Goal: Task Accomplishment & Management: Use online tool/utility

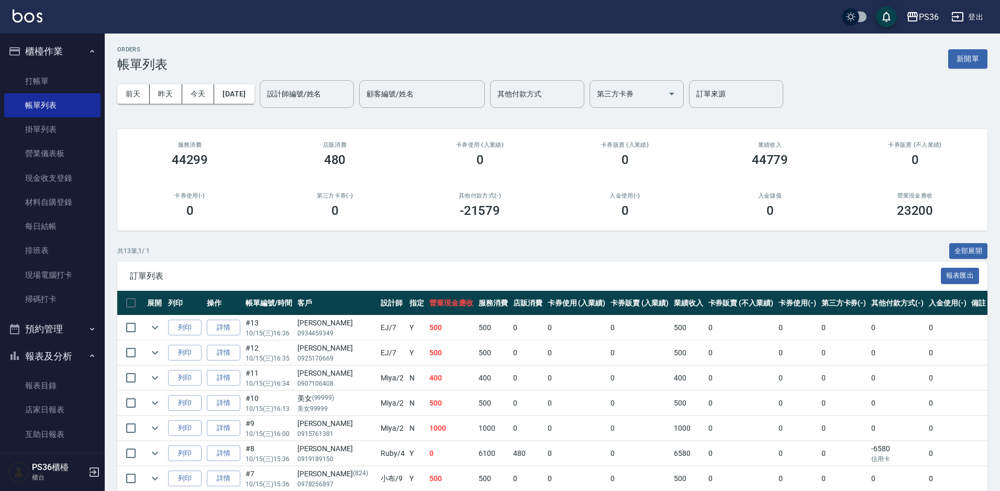
click at [427, 336] on td "500" at bounding box center [451, 327] width 49 height 25
click at [53, 76] on link "打帳單" at bounding box center [52, 81] width 96 height 24
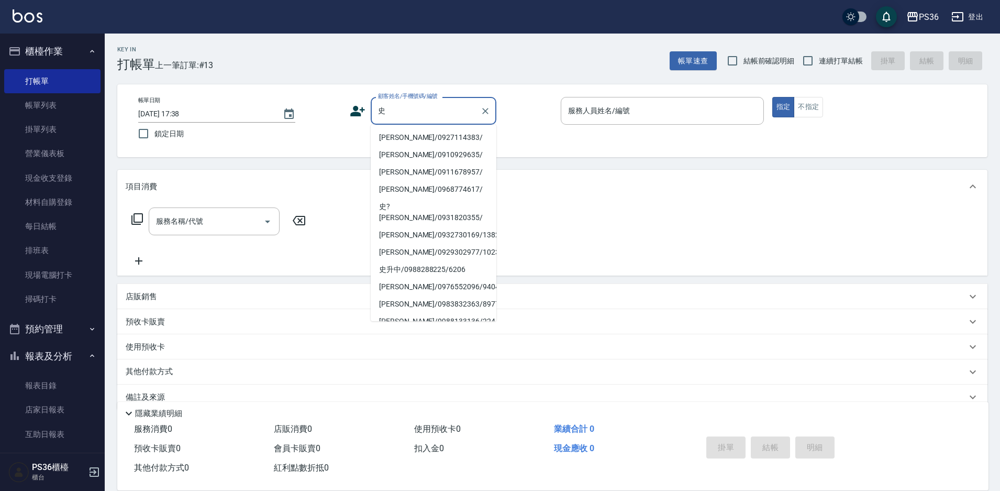
click at [416, 135] on li "[PERSON_NAME]/0927114383/" at bounding box center [434, 137] width 126 height 17
type input "[PERSON_NAME]/0927114383/"
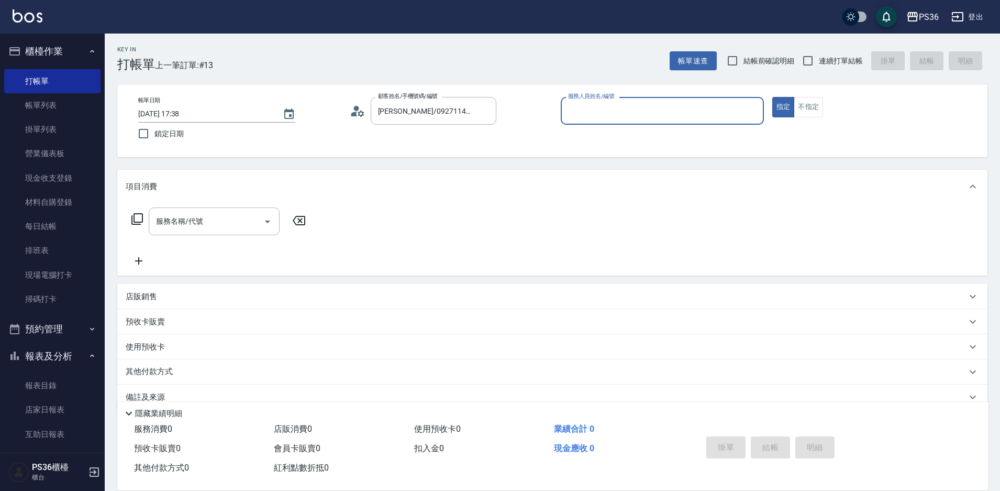
type input "Ruby-4"
click at [226, 228] on input "服務名稱/代號" at bounding box center [206, 221] width 106 height 18
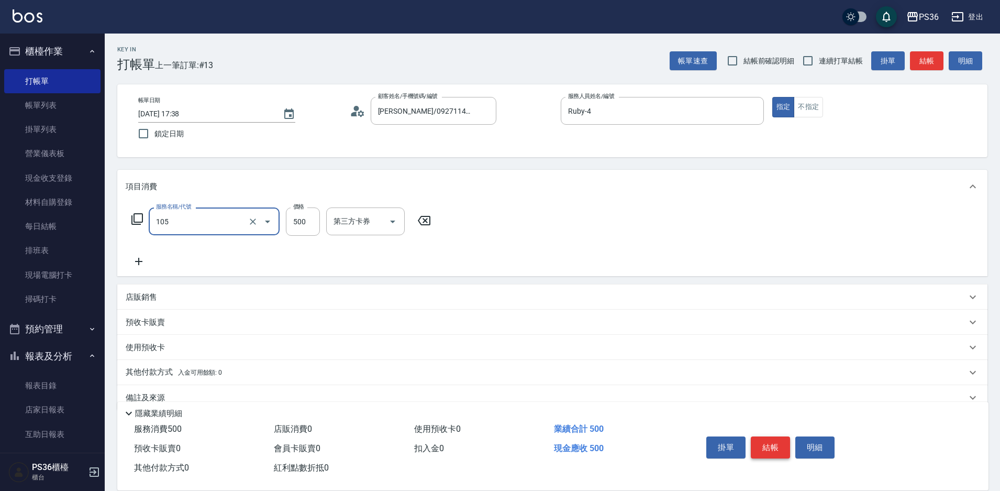
type input "A級單剪(105)"
click at [784, 446] on button "結帳" at bounding box center [770, 447] width 39 height 22
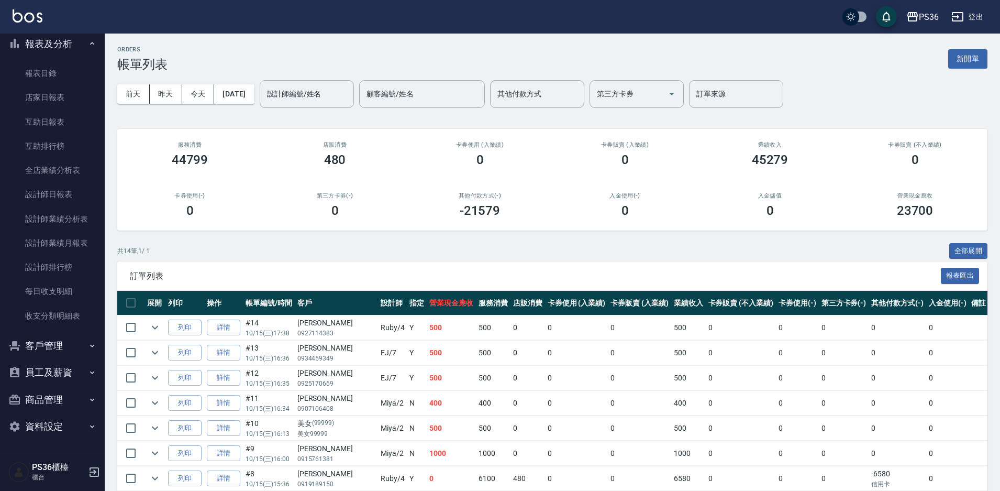
scroll to position [226, 0]
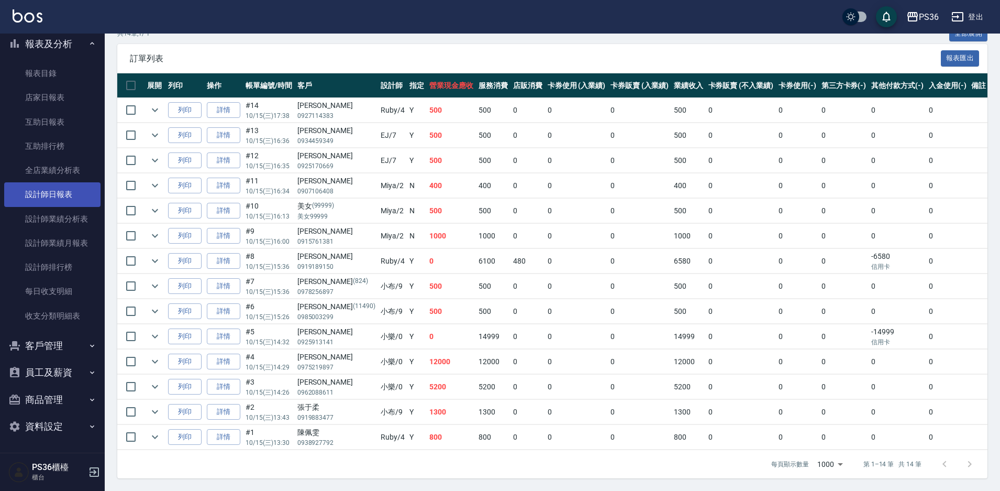
click at [70, 202] on link "設計師日報表" at bounding box center [52, 194] width 96 height 24
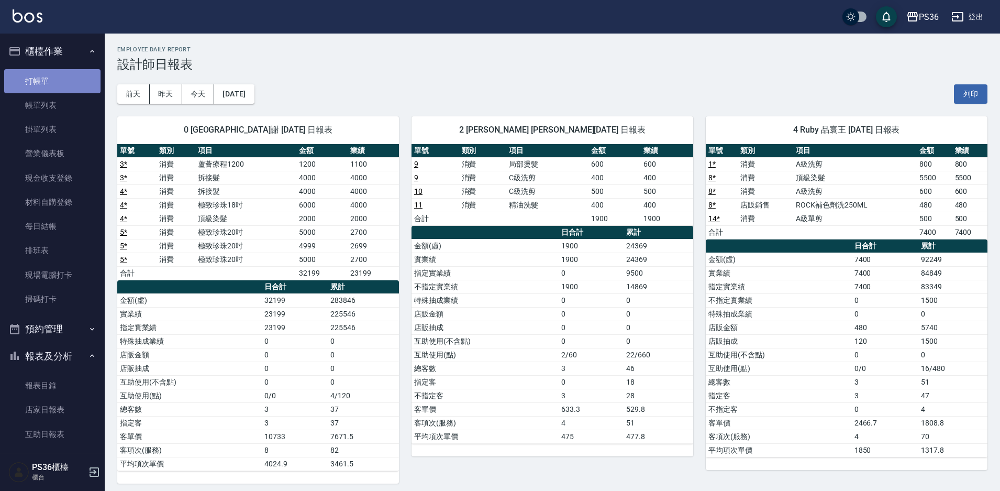
click at [54, 79] on link "打帳單" at bounding box center [52, 81] width 96 height 24
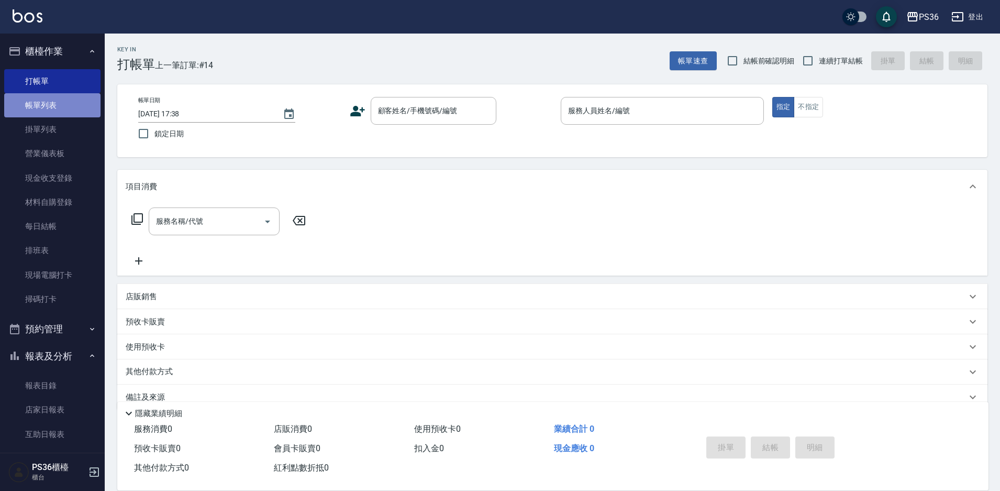
click at [79, 106] on link "帳單列表" at bounding box center [52, 105] width 96 height 24
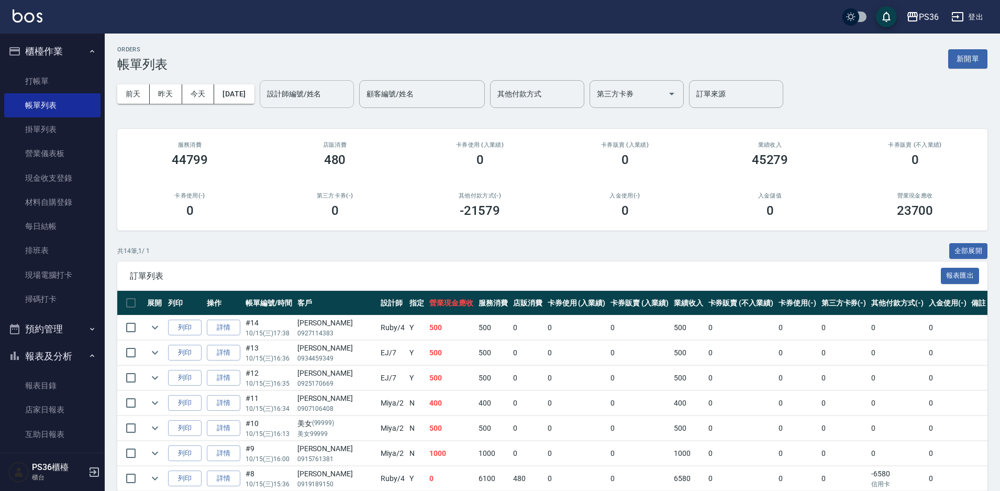
click at [325, 102] on input "設計師編號/姓名" at bounding box center [306, 94] width 85 height 18
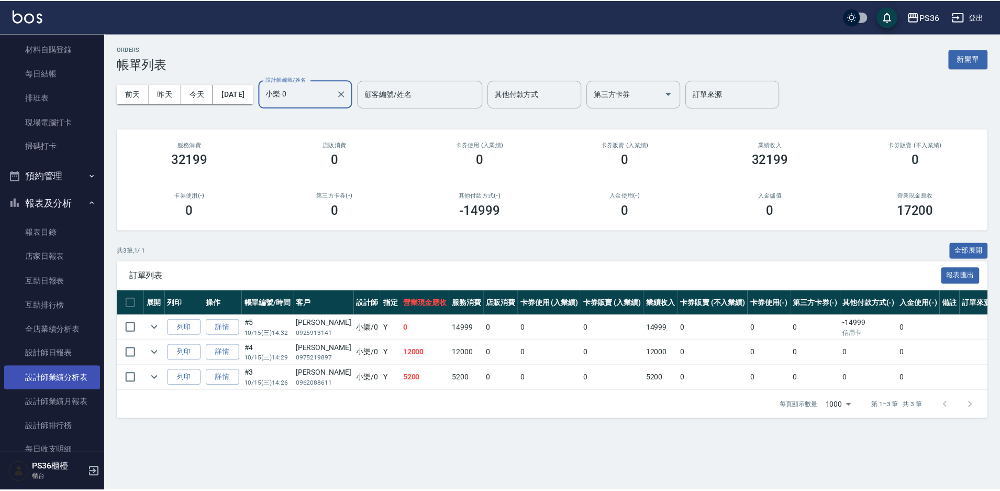
scroll to position [157, 0]
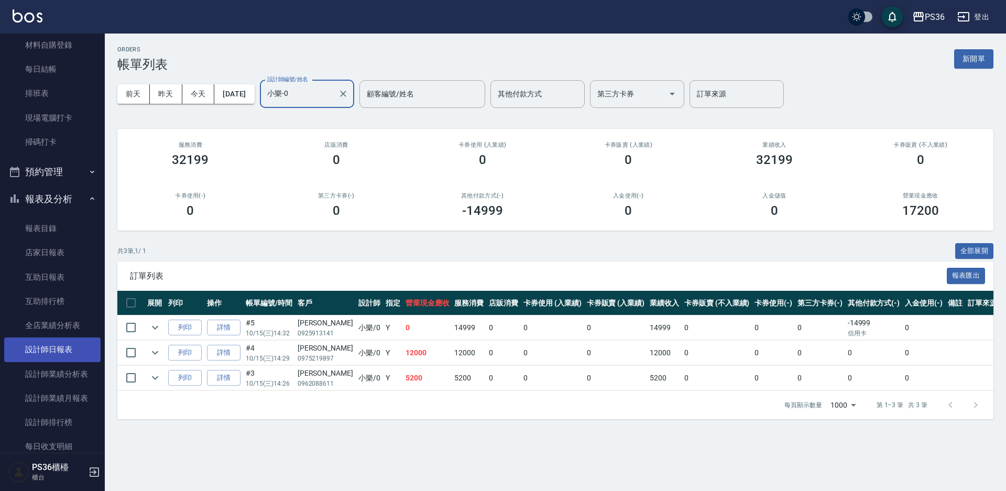
type input "小樂-0"
click at [70, 352] on link "設計師日報表" at bounding box center [52, 349] width 96 height 24
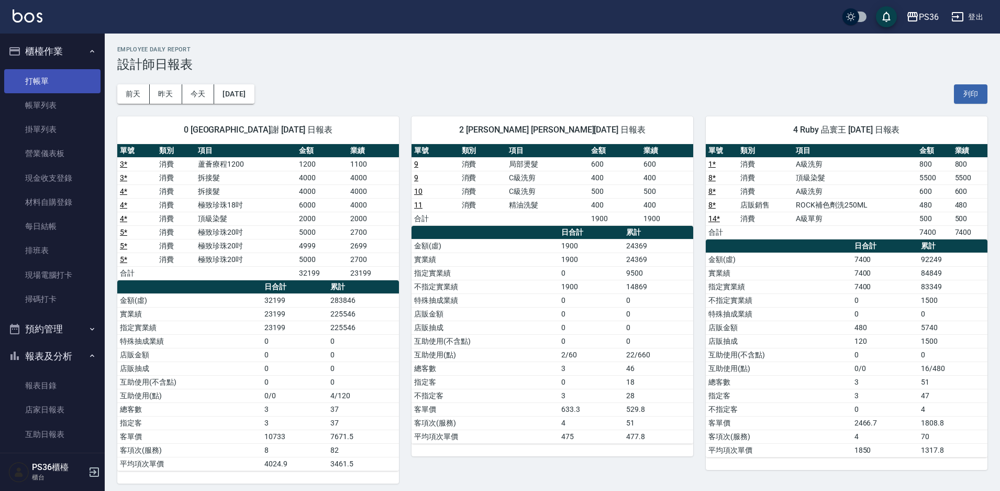
click at [68, 84] on link "打帳單" at bounding box center [52, 81] width 96 height 24
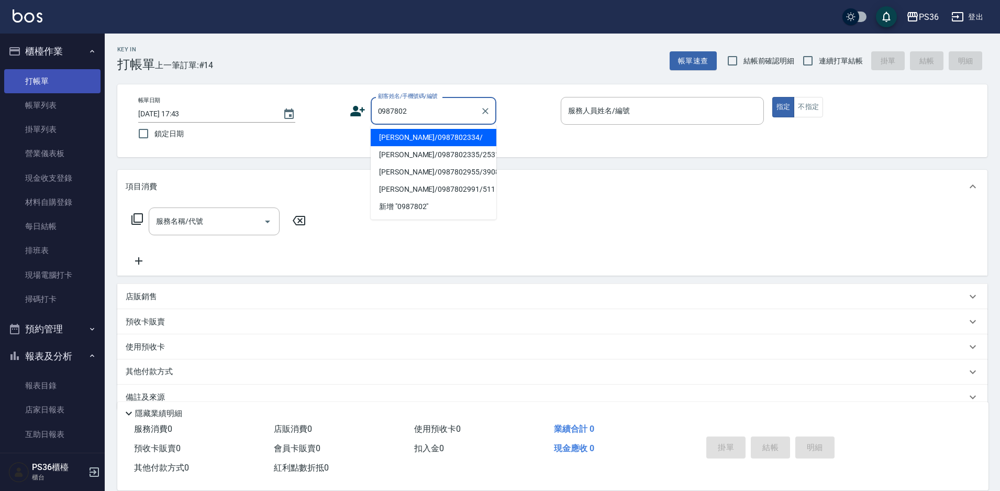
type input "[PERSON_NAME]/0987802334/"
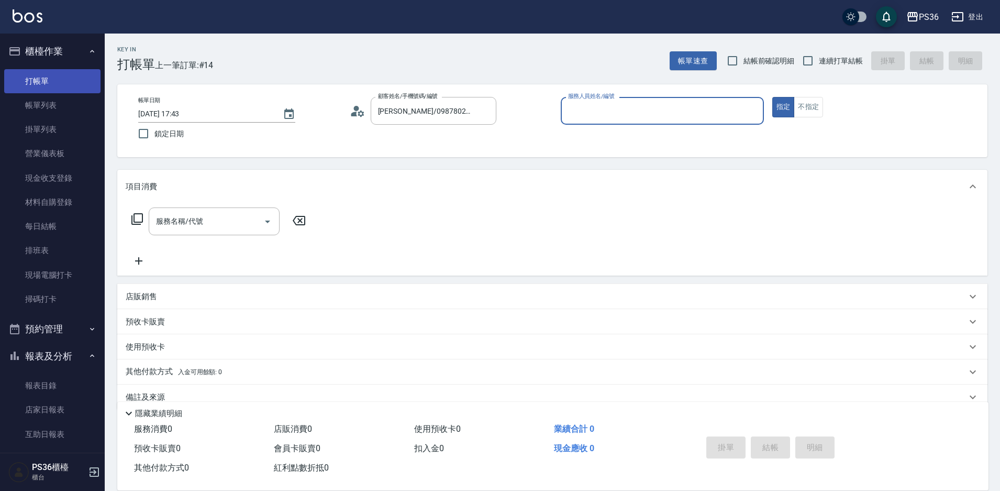
type input "小布-9"
click at [772, 97] on button "指定" at bounding box center [783, 107] width 23 height 20
type button "true"
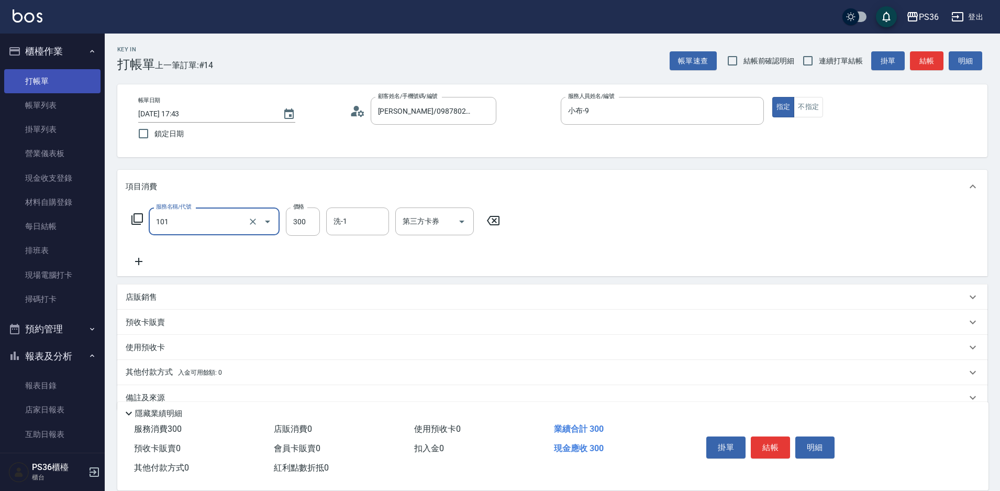
type input "洗髮(101)"
type input "400"
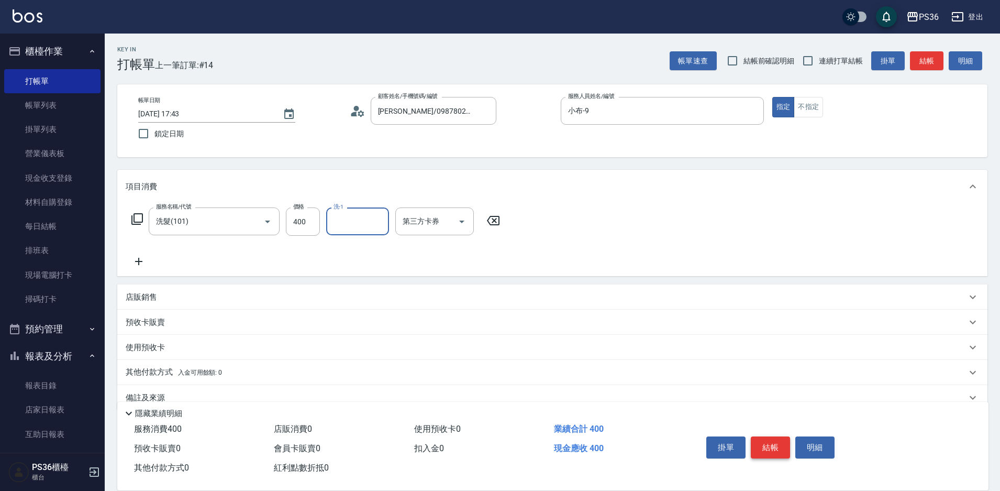
click at [765, 438] on button "結帳" at bounding box center [770, 447] width 39 height 22
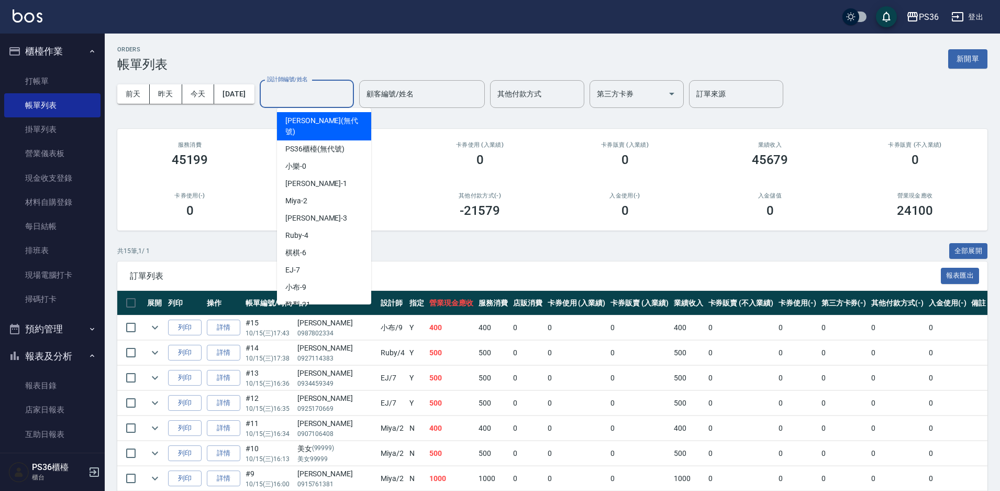
click at [307, 87] on div "設計師編號/姓名 設計師編號/姓名" at bounding box center [307, 94] width 94 height 28
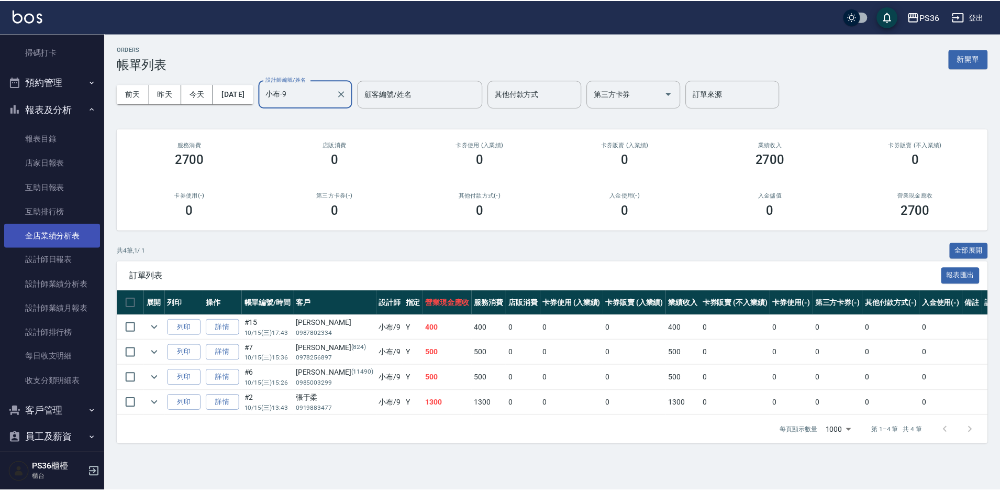
scroll to position [262, 0]
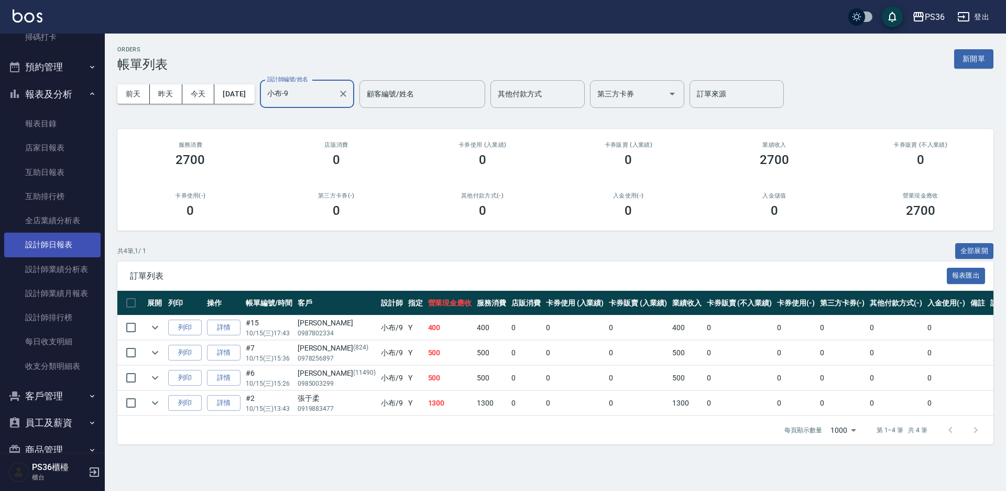
type input "小布-9"
click at [54, 241] on link "設計師日報表" at bounding box center [52, 245] width 96 height 24
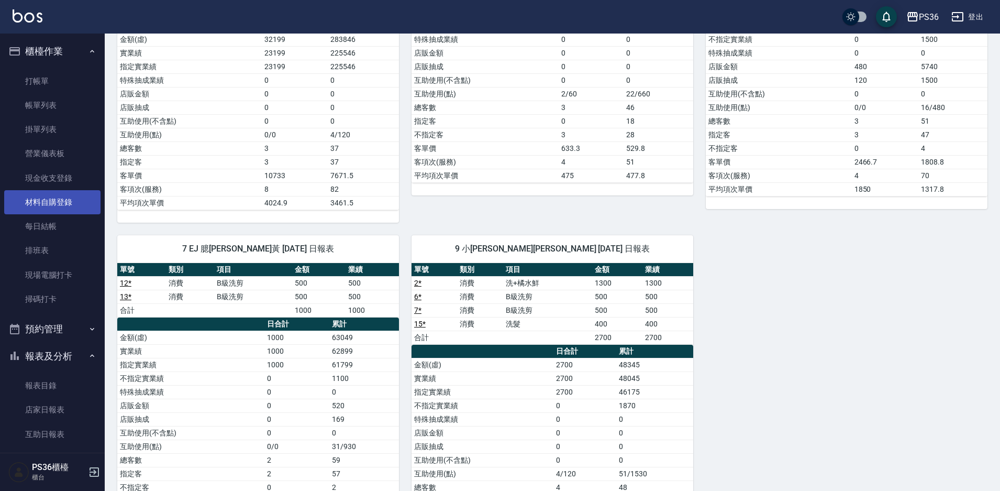
scroll to position [148, 0]
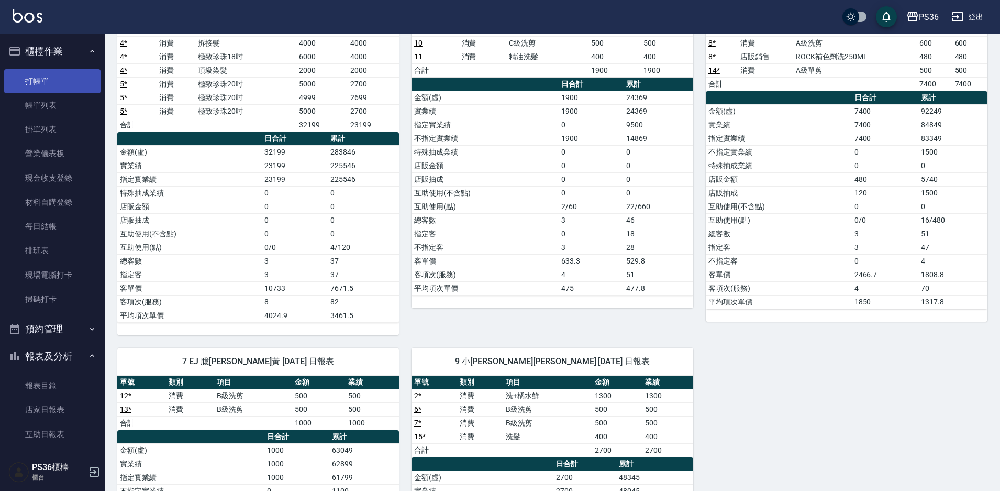
click at [38, 90] on link "打帳單" at bounding box center [52, 81] width 96 height 24
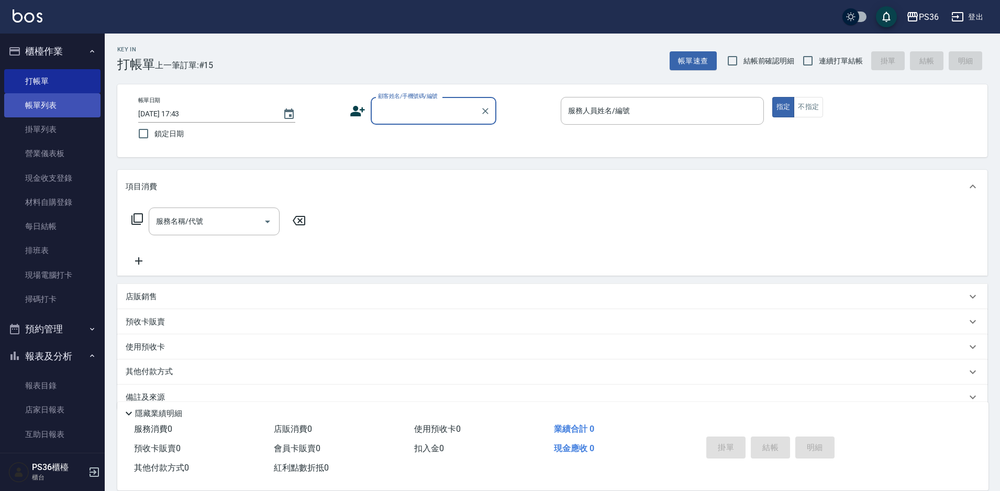
click at [23, 106] on link "帳單列表" at bounding box center [52, 105] width 96 height 24
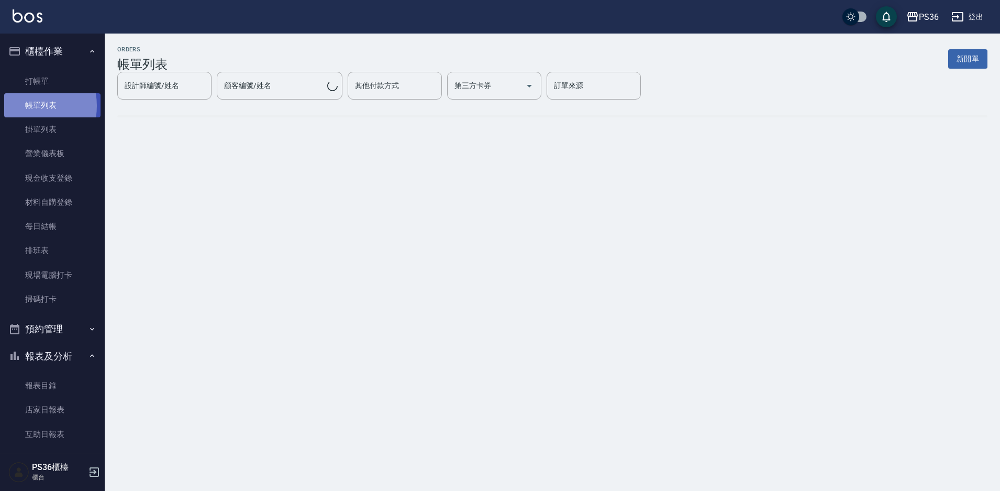
click at [23, 106] on link "帳單列表" at bounding box center [52, 105] width 96 height 24
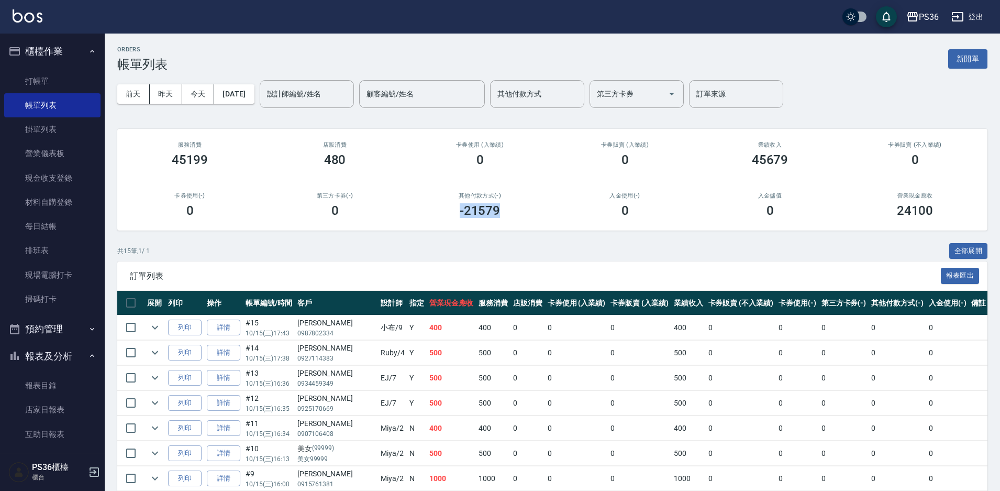
drag, startPoint x: 456, startPoint y: 217, endPoint x: 533, endPoint y: 213, distance: 77.6
click at [533, 213] on div "-21579" at bounding box center [480, 210] width 120 height 15
click at [60, 235] on link "每日結帳" at bounding box center [52, 226] width 96 height 24
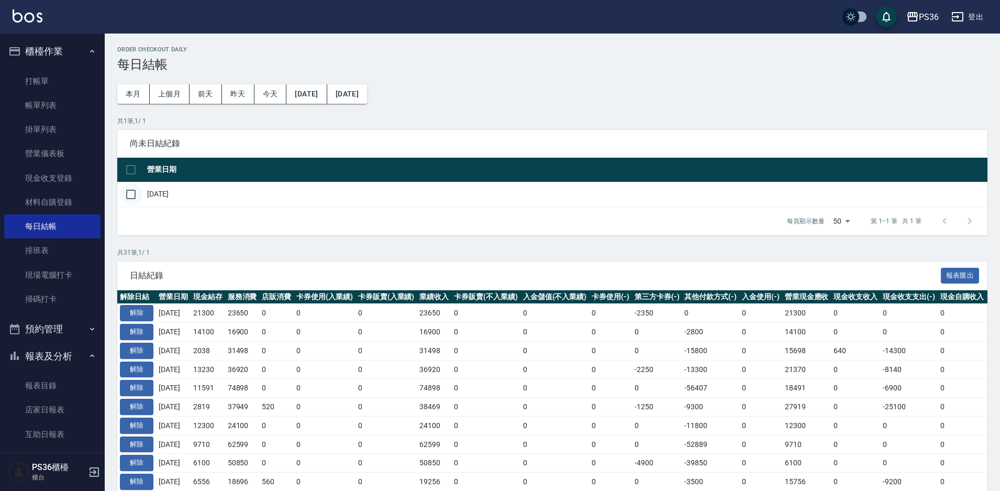
click at [129, 190] on input "checkbox" at bounding box center [131, 194] width 22 height 22
checkbox input "true"
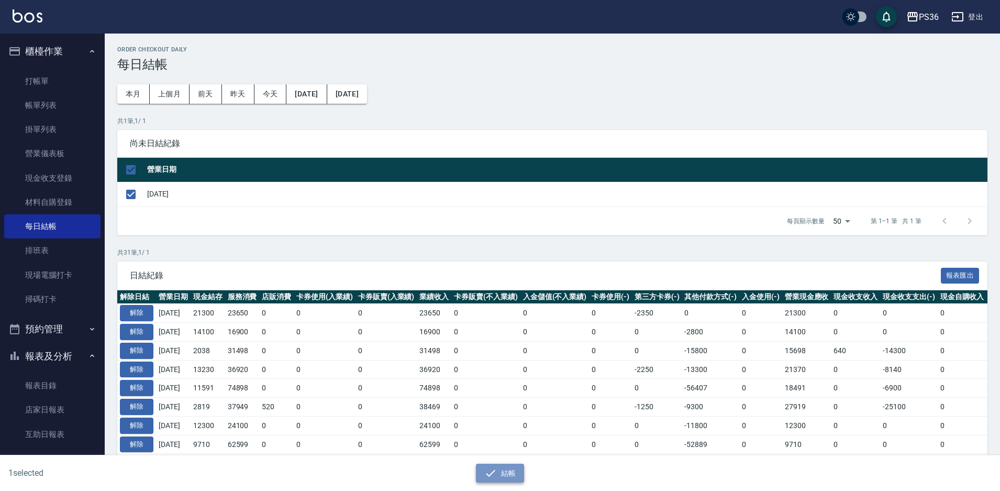
click at [489, 474] on icon "button" at bounding box center [490, 473] width 13 height 13
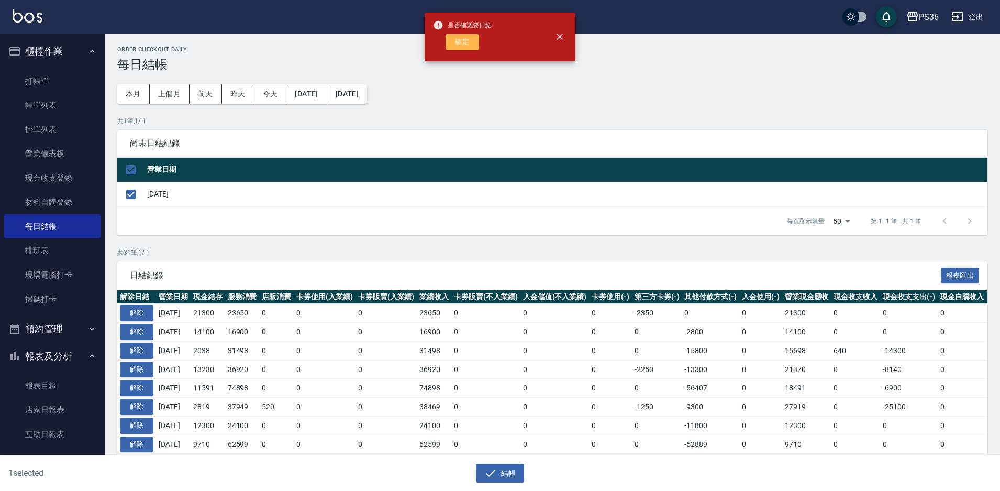
click at [468, 45] on button "確定" at bounding box center [463, 42] width 34 height 16
checkbox input "false"
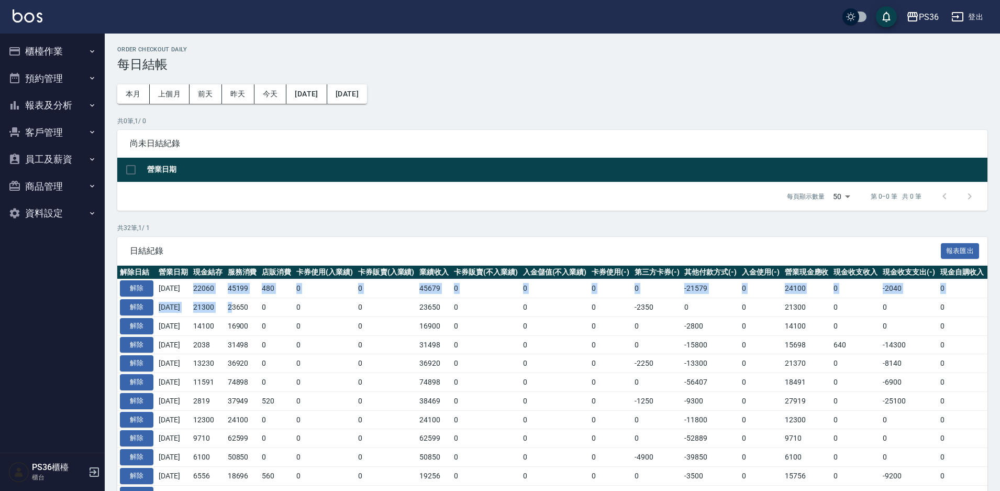
drag, startPoint x: 204, startPoint y: 286, endPoint x: 244, endPoint y: 304, distance: 43.6
click at [276, 308] on td "0" at bounding box center [276, 307] width 35 height 19
click at [67, 107] on button "報表及分析" at bounding box center [52, 105] width 96 height 27
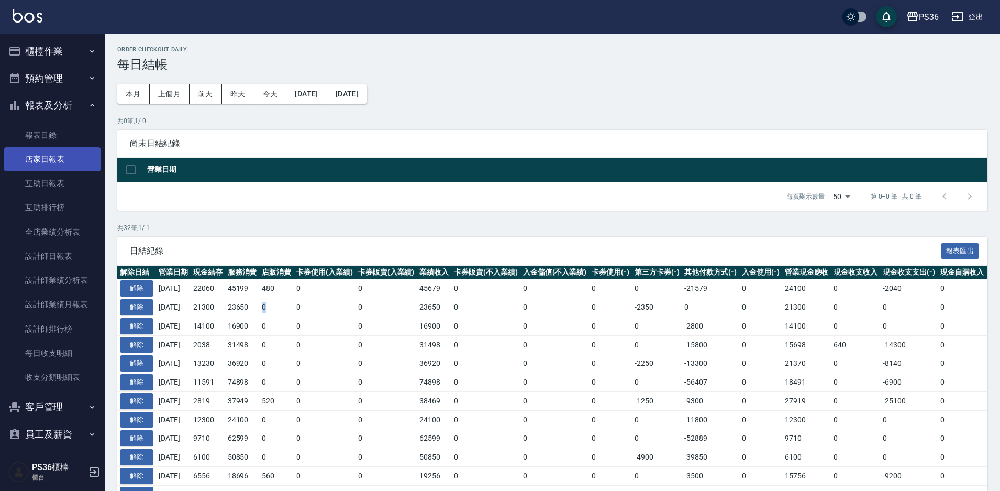
click at [43, 163] on link "店家日報表" at bounding box center [52, 159] width 96 height 24
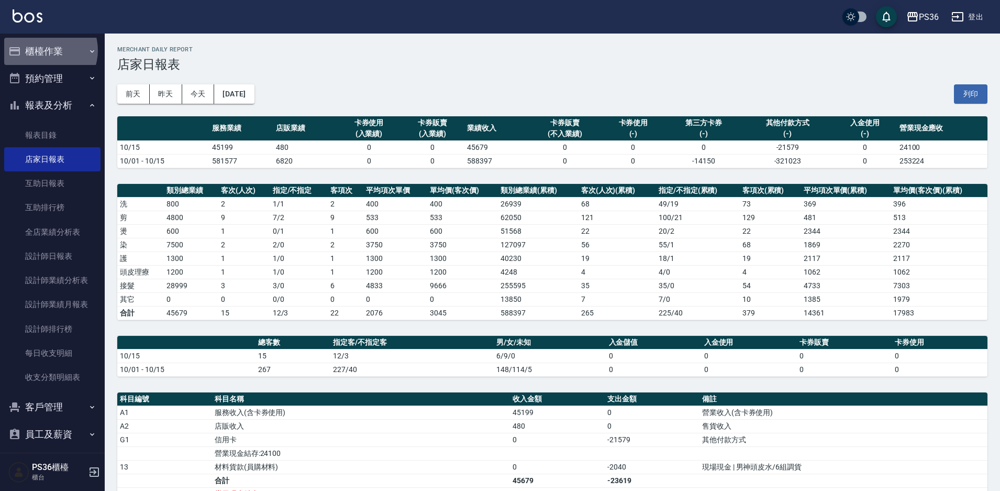
click at [43, 50] on button "櫃檯作業" at bounding box center [52, 51] width 96 height 27
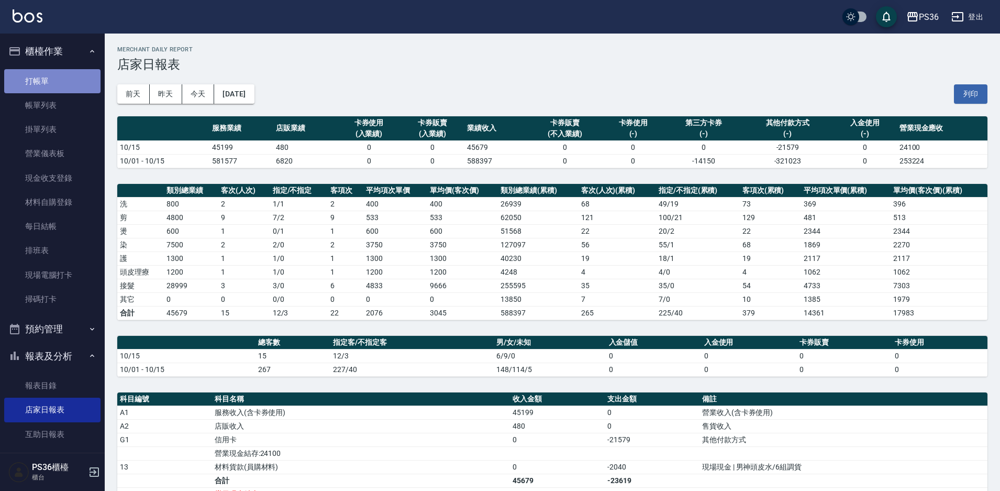
click at [57, 89] on link "打帳單" at bounding box center [52, 81] width 96 height 24
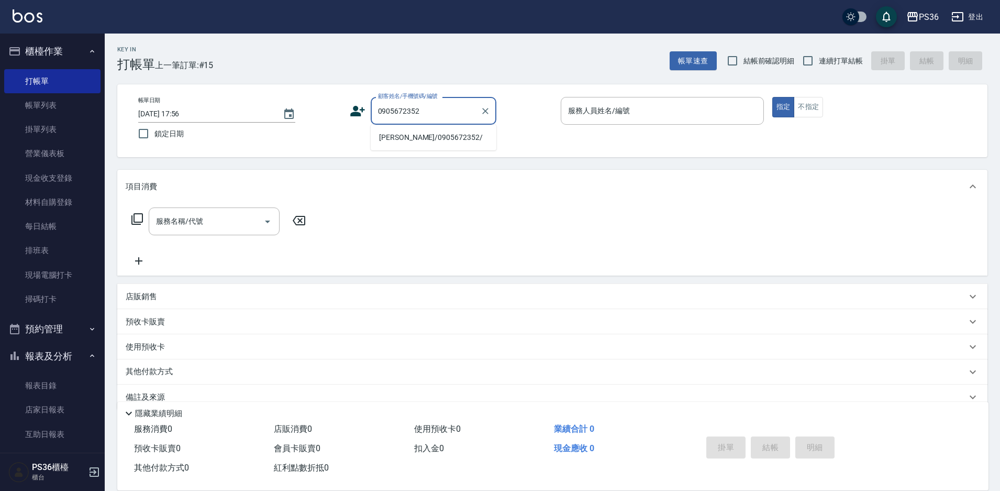
click at [414, 136] on li "吳安婷/0905672352/" at bounding box center [434, 137] width 126 height 17
type input "吳安婷/0905672352/"
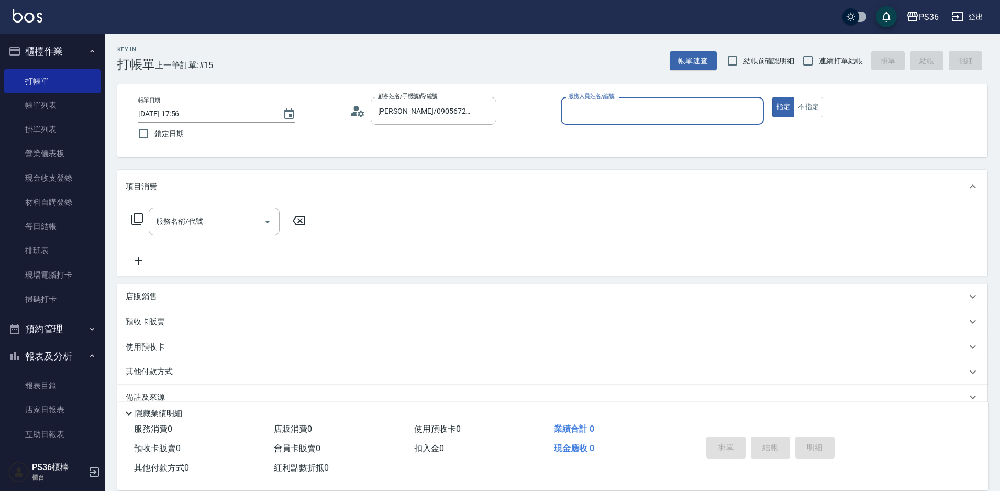
type input "小樂-0"
click at [136, 217] on icon at bounding box center [137, 219] width 13 height 13
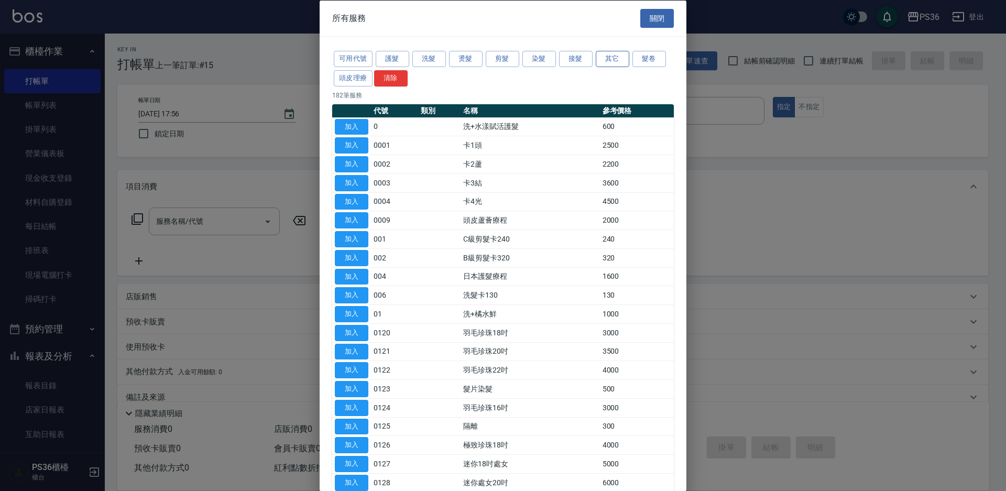
click at [597, 59] on button "其它" at bounding box center [612, 59] width 34 height 16
click at [579, 60] on div "其它類服務 關閉 可用代號 護髮 洗髮 燙髮 剪髮 染髮 接髮 其它 髮卷 頭皮理療 清除 182 筆服務 代號 類別 名稱 參考價格 加入 0 洗+水漾賦活…" at bounding box center [503, 245] width 1006 height 491
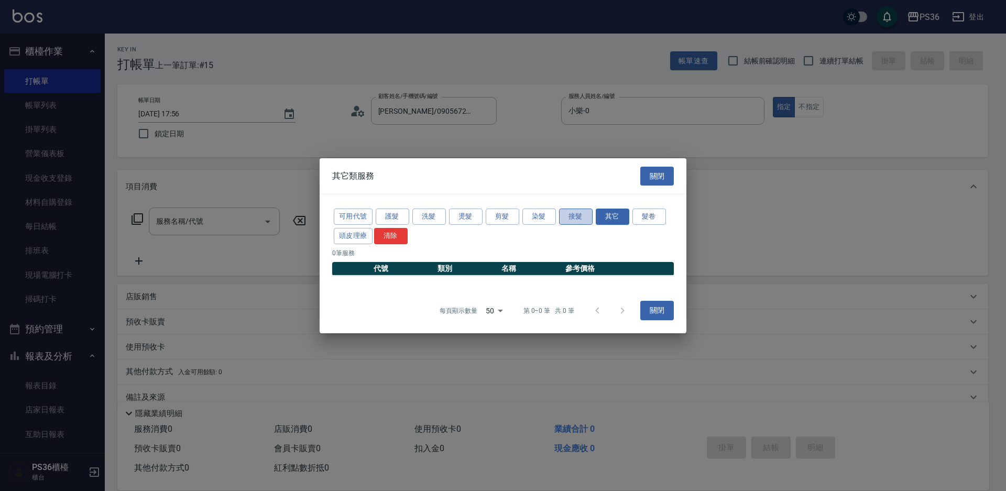
click at [590, 218] on button "接髮" at bounding box center [576, 216] width 34 height 16
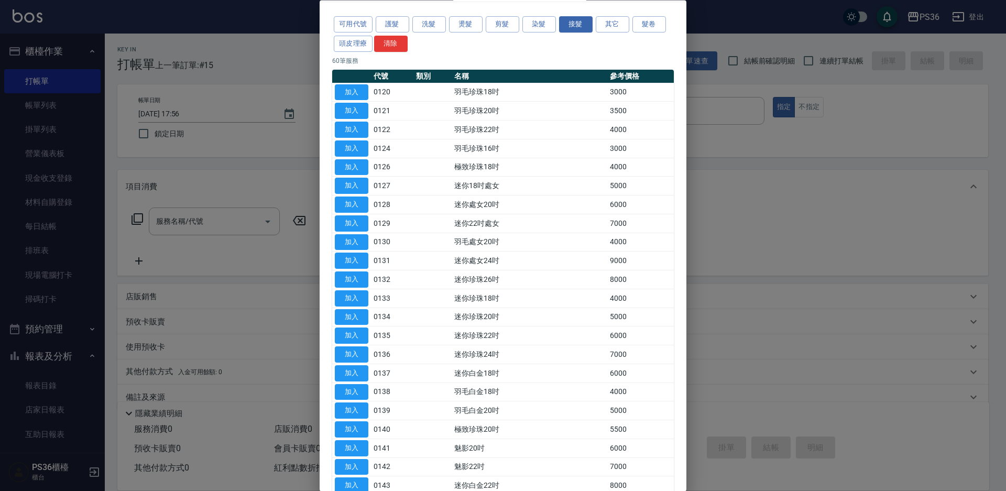
scroll to position [52, 0]
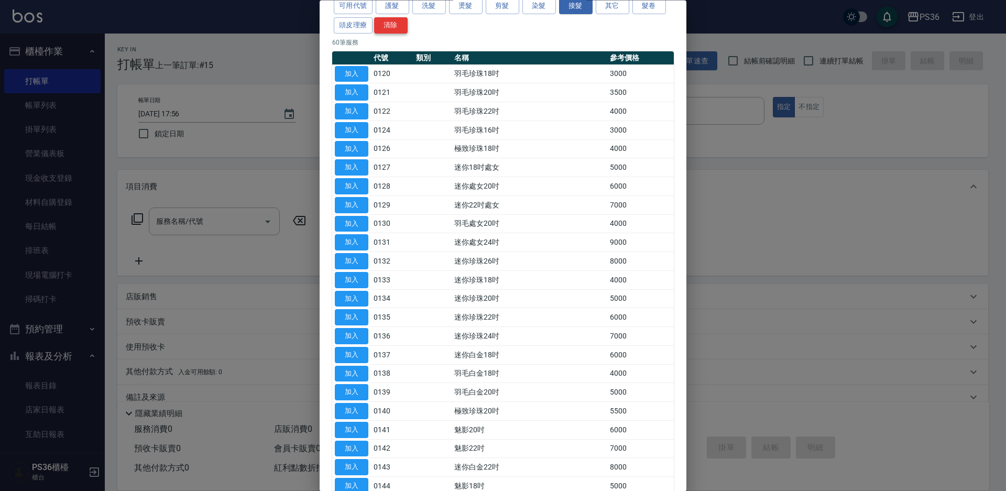
click at [378, 24] on button "清除" at bounding box center [391, 25] width 34 height 16
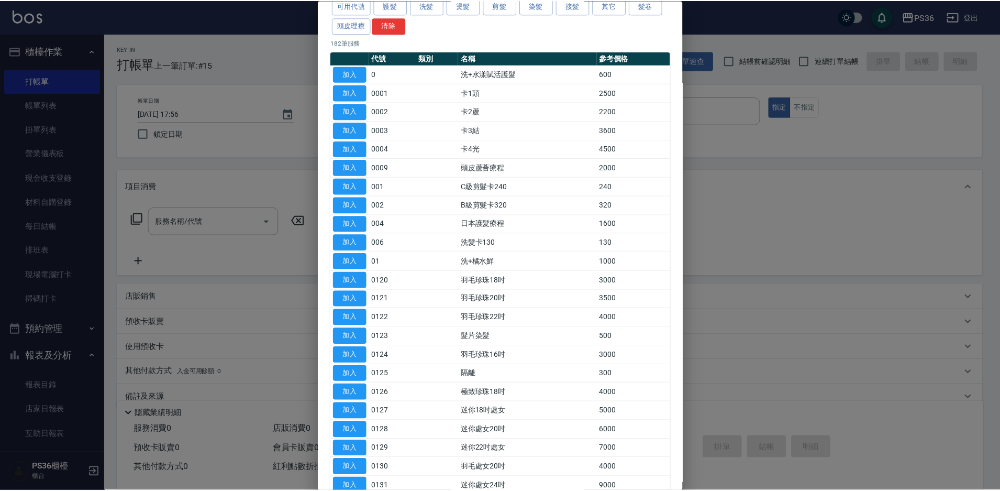
scroll to position [0, 0]
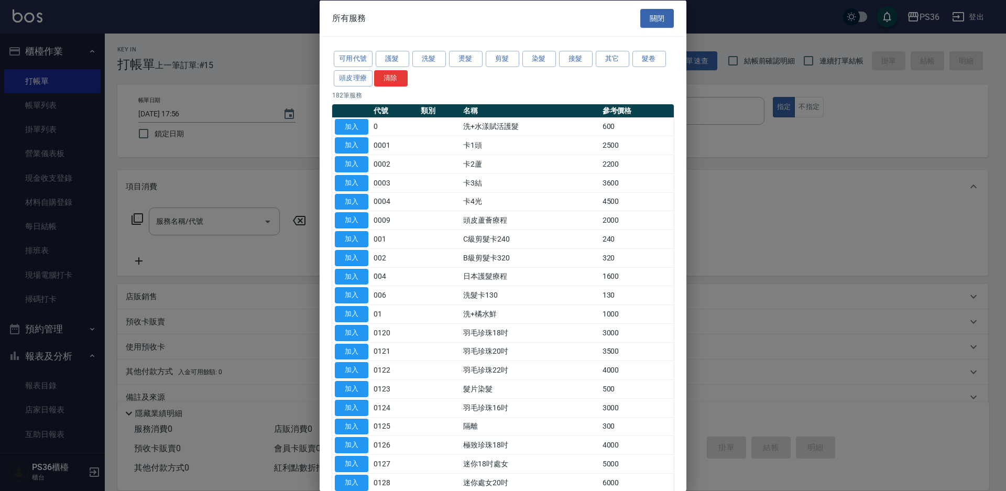
click at [653, 23] on button "關閉" at bounding box center [657, 17] width 34 height 19
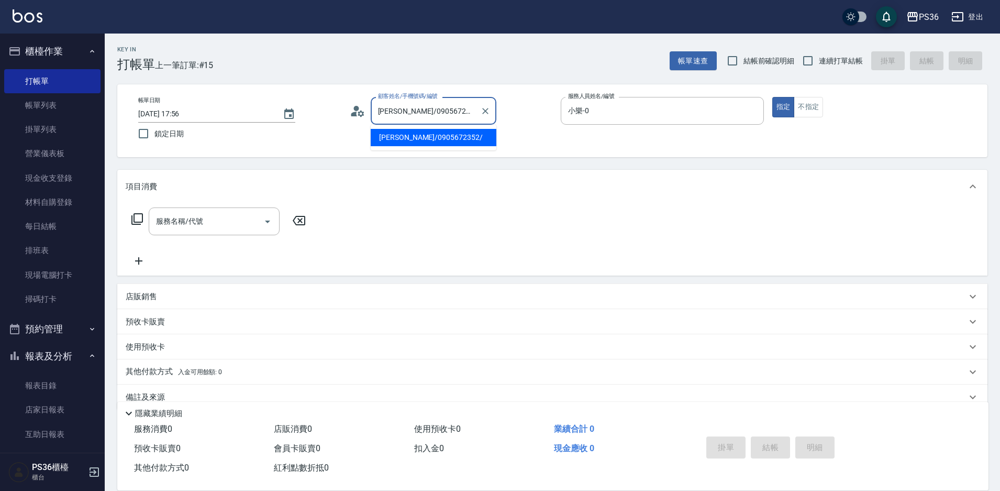
drag, startPoint x: 395, startPoint y: 107, endPoint x: 369, endPoint y: 115, distance: 27.5
click at [369, 115] on div "顧客姓名/手機號碼/編號 吳安婷/0905672352/ 顧客姓名/手機號碼/編號" at bounding box center [451, 111] width 203 height 28
click at [400, 108] on input "吳安婷/0905672352/" at bounding box center [426, 111] width 101 height 18
drag, startPoint x: 398, startPoint y: 109, endPoint x: 345, endPoint y: 118, distance: 53.6
click at [346, 118] on div "帳單日期 2025/10/15 17:56 鎖定日期 顧客姓名/手機號碼/編號 吳安婷/0905672352/ 顧客姓名/手機號碼/編號 服務人員姓名/編號 …" at bounding box center [552, 121] width 845 height 48
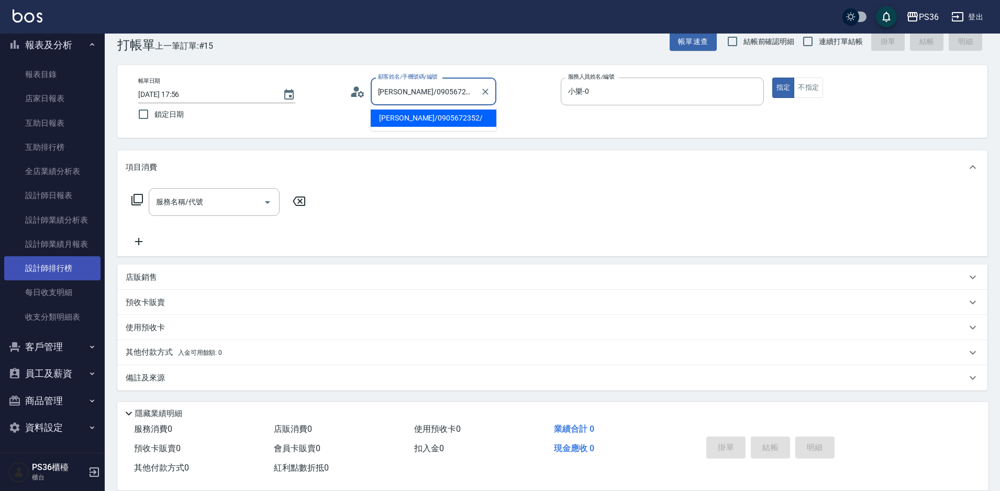
scroll to position [312, 0]
click at [48, 343] on button "客戶管理" at bounding box center [52, 345] width 96 height 27
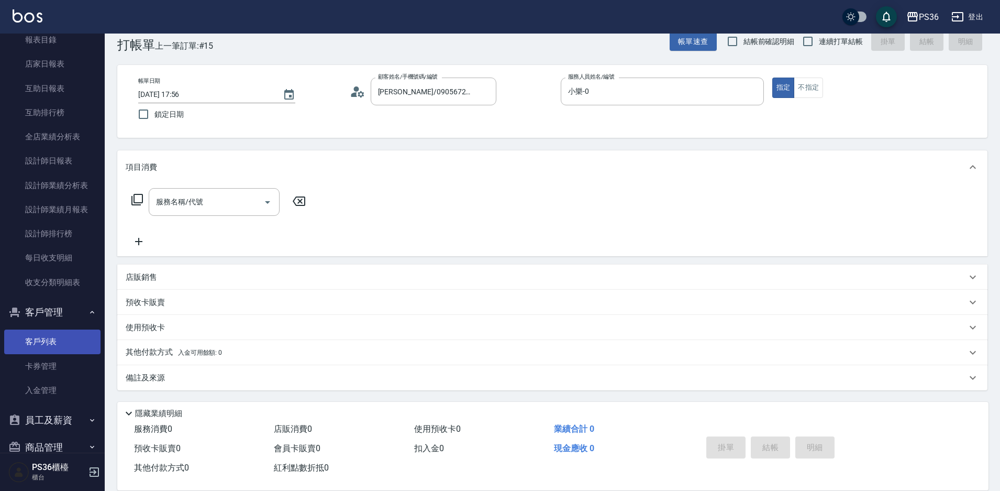
scroll to position [365, 0]
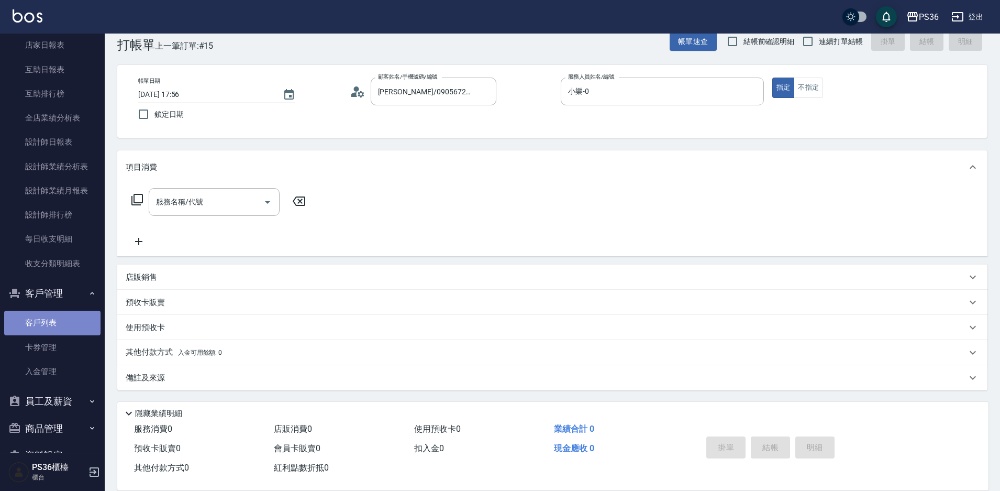
click at [53, 322] on link "客戶列表" at bounding box center [52, 323] width 96 height 24
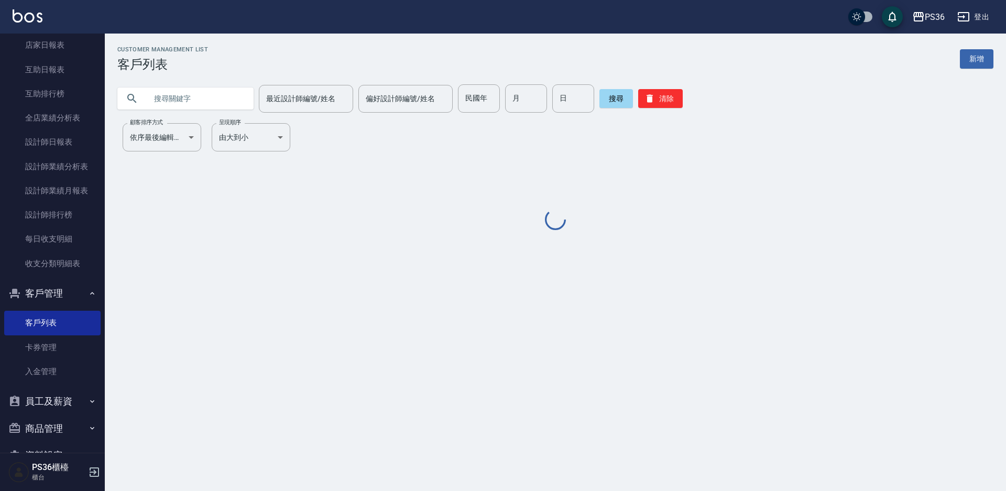
click at [212, 104] on input "text" at bounding box center [196, 98] width 98 height 28
paste input "吳安婷"
type input "吳安婷"
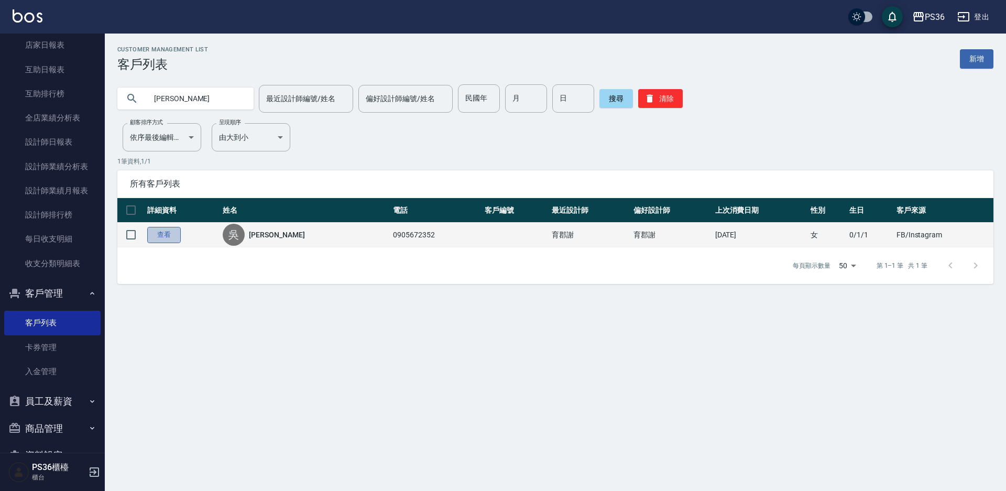
click at [175, 232] on link "查看" at bounding box center [164, 235] width 34 height 16
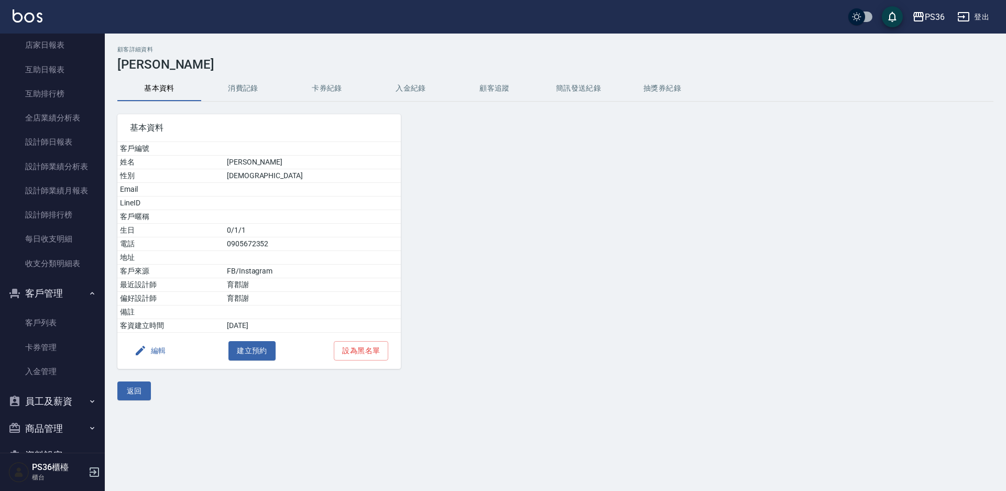
click at [266, 96] on button "消費記錄" at bounding box center [243, 88] width 84 height 25
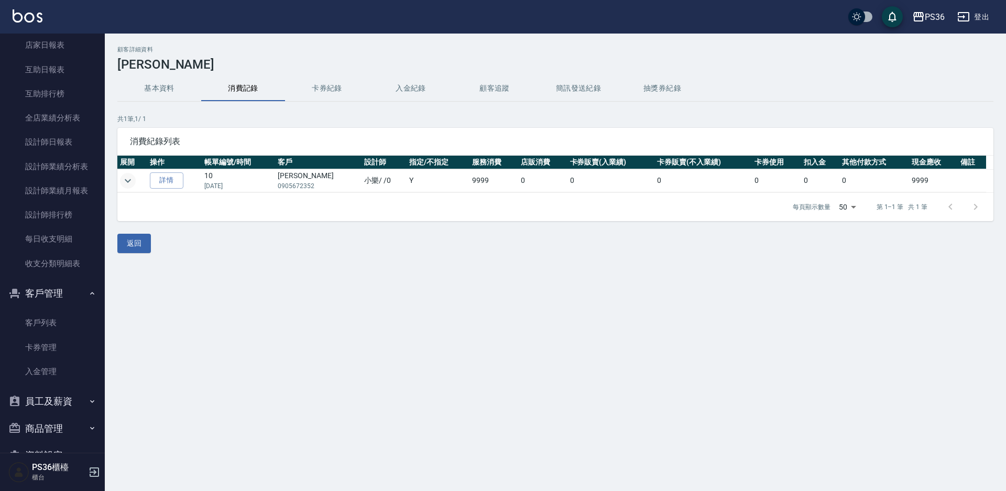
click at [132, 182] on icon "expand row" at bounding box center [128, 180] width 13 height 13
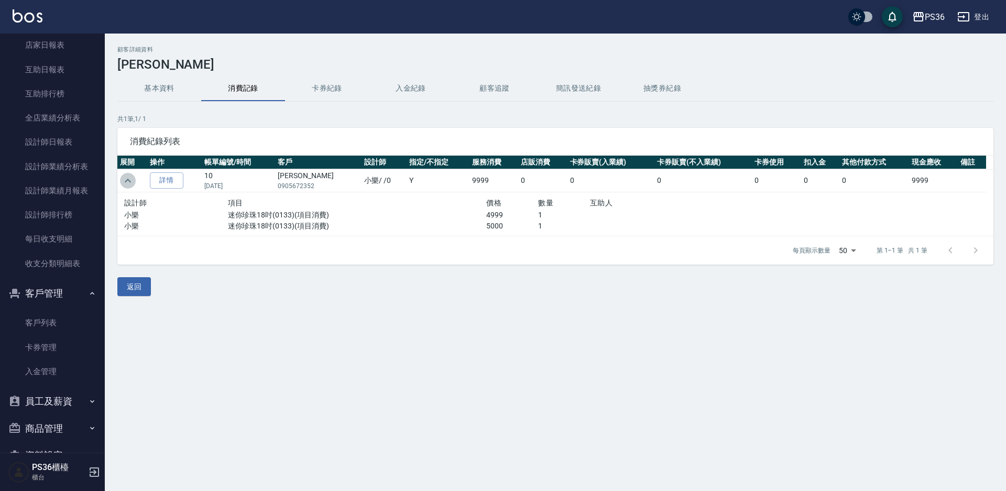
click at [132, 182] on icon "expand row" at bounding box center [128, 180] width 13 height 13
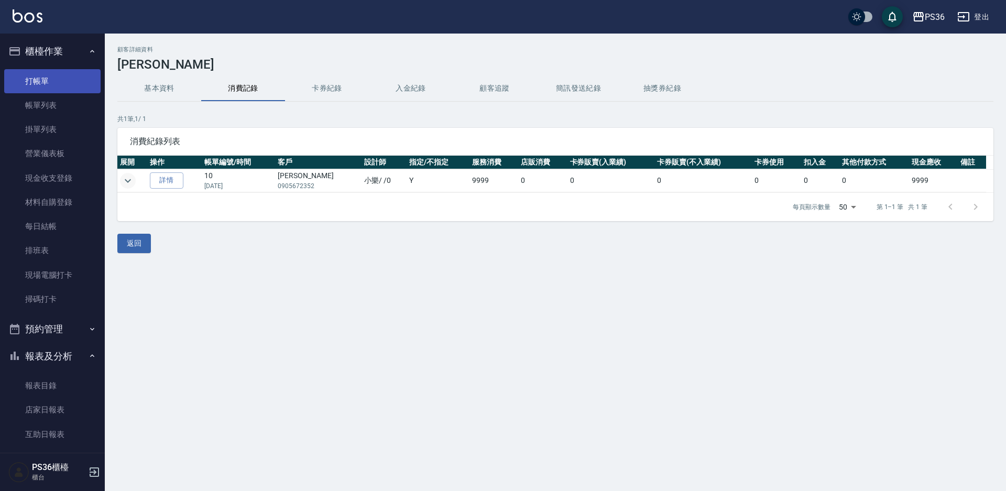
click at [64, 84] on link "打帳單" at bounding box center [52, 81] width 96 height 24
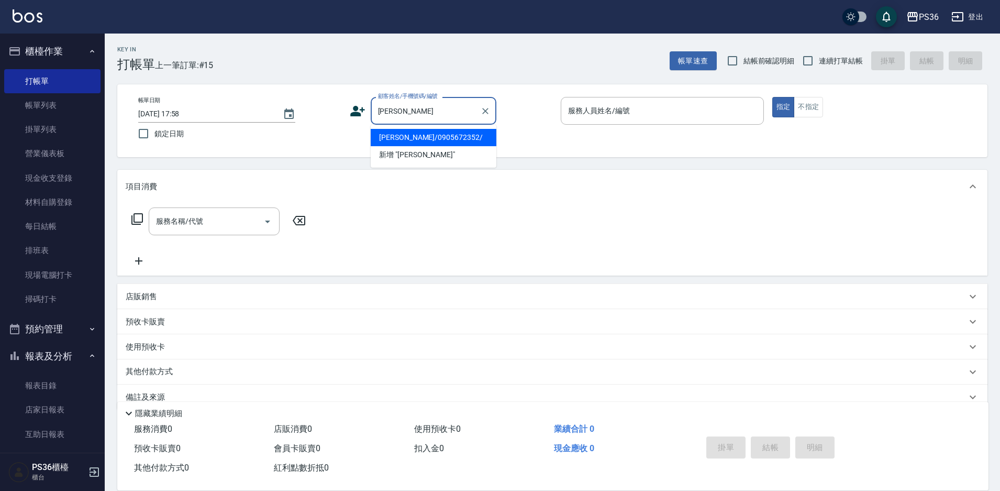
click at [425, 137] on li "吳安婷/0905672352/" at bounding box center [434, 137] width 126 height 17
type input "吳安婷/0905672352/"
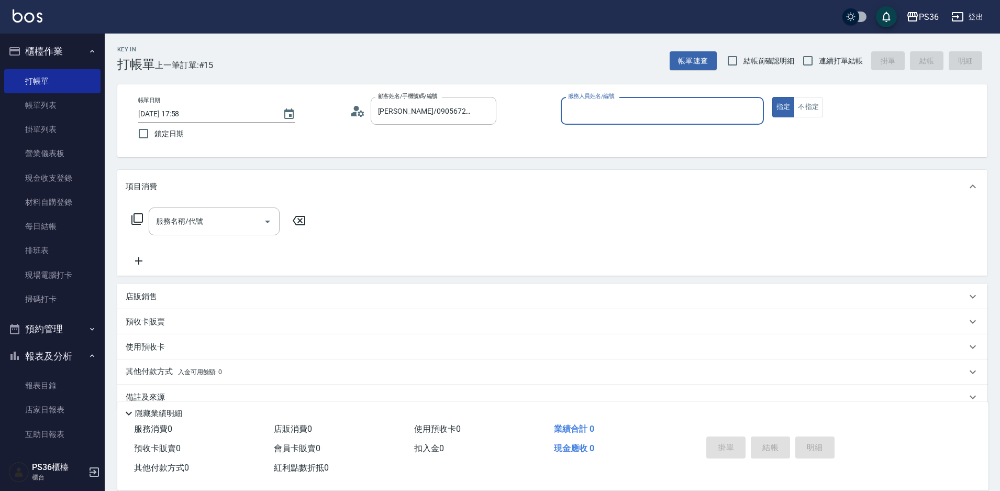
type input "小樂-0"
click at [137, 224] on icon at bounding box center [137, 219] width 13 height 13
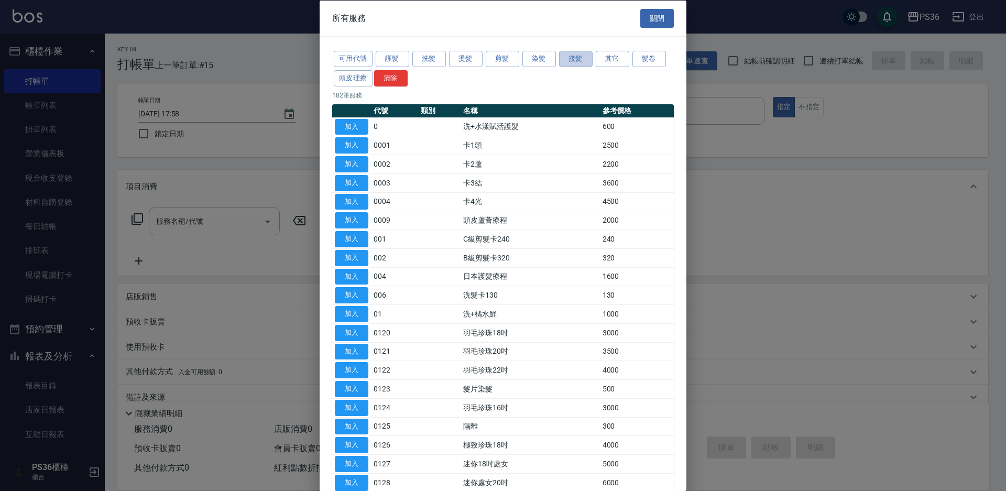
drag, startPoint x: 574, startPoint y: 56, endPoint x: 564, endPoint y: 71, distance: 18.4
click at [573, 56] on button "接髮" at bounding box center [576, 59] width 34 height 16
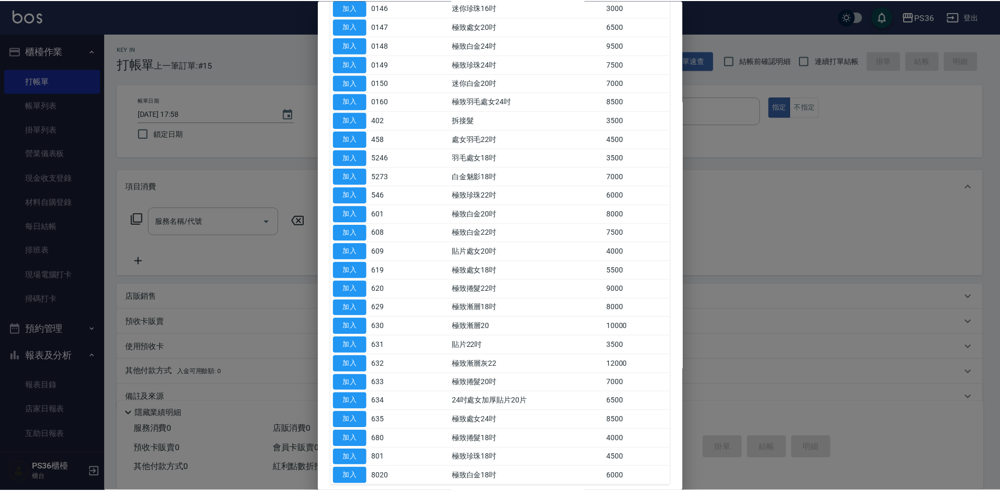
scroll to position [576, 0]
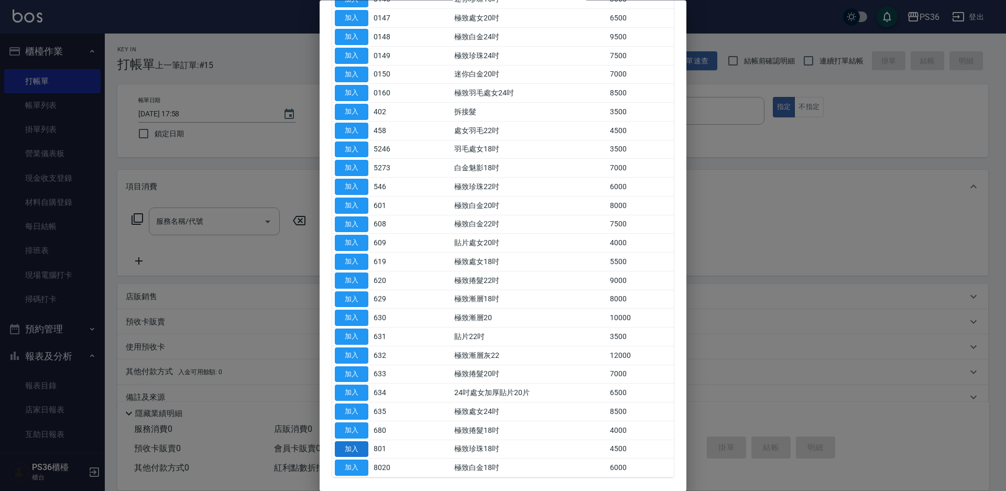
click at [358, 449] on button "加入" at bounding box center [352, 449] width 34 height 16
type input "極致珍珠18吋(801)"
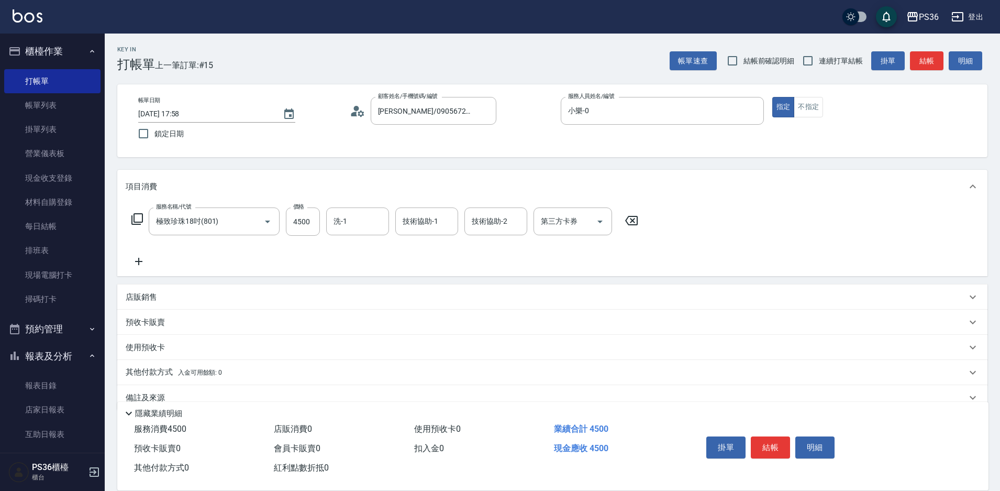
click at [138, 261] on icon at bounding box center [138, 261] width 7 height 7
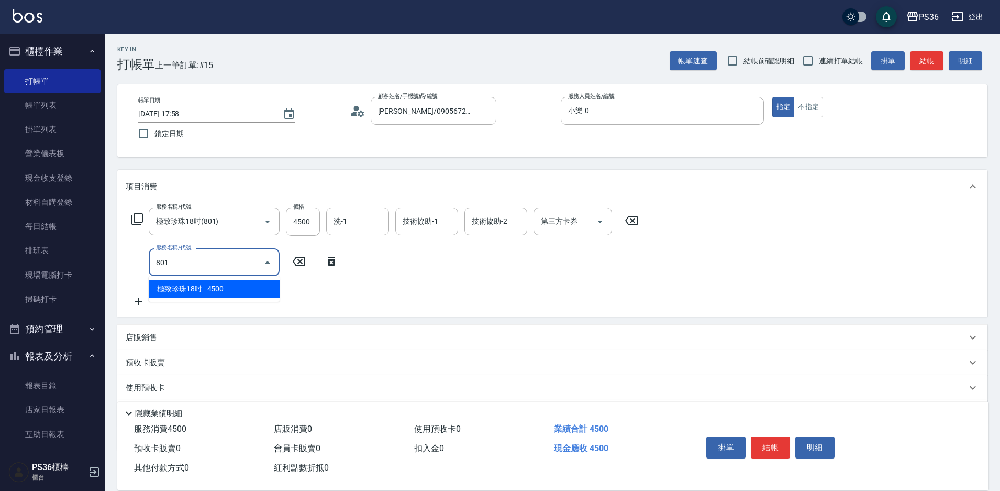
click at [180, 287] on span "極致珍珠18吋 - 4500" at bounding box center [214, 288] width 131 height 17
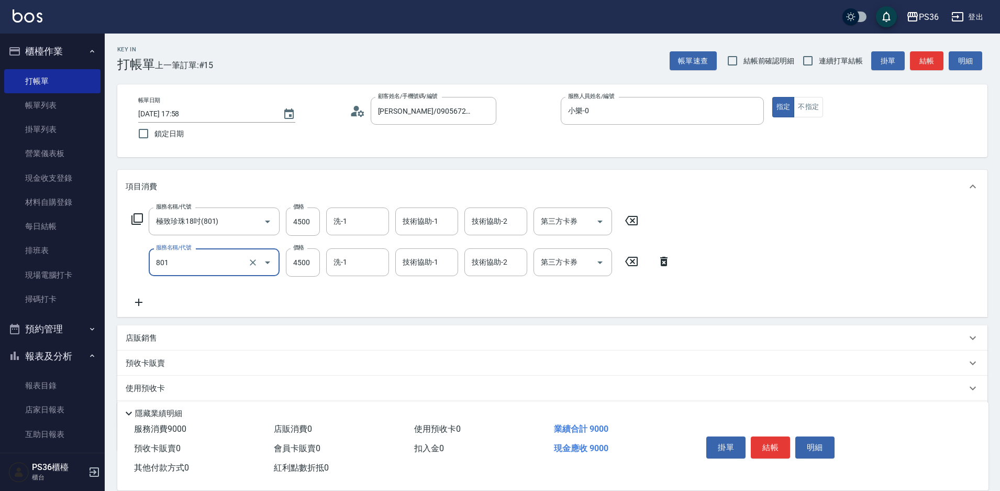
type input "極致珍珠18吋(801)"
click at [141, 309] on div "服務名稱/代號 極致珍珠18吋(801) 服務名稱/代號 價格 4500 價格 洗-1 洗-1 技術協助-1 技術協助-1 技術協助-2 技術協助-2 第三方…" at bounding box center [552, 260] width 870 height 114
click at [140, 301] on icon at bounding box center [139, 302] width 26 height 13
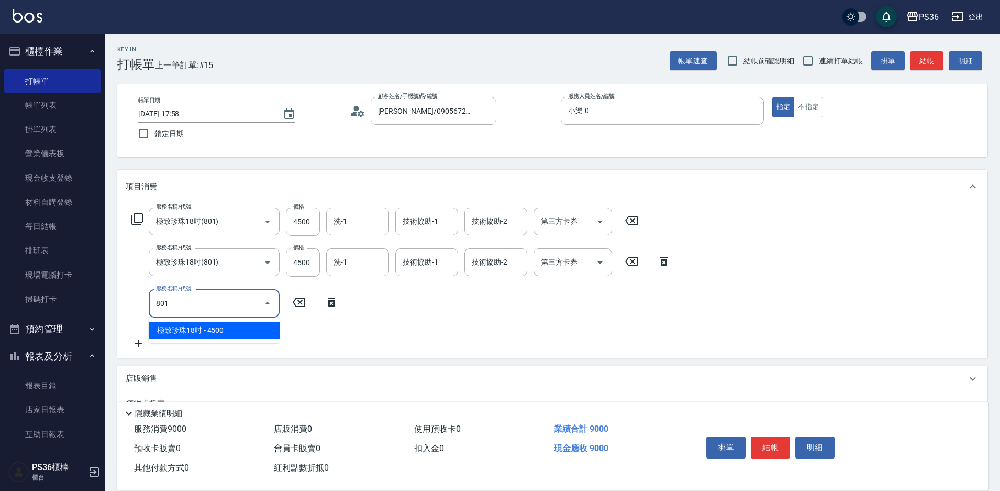
click at [186, 328] on span "極致珍珠18吋 - 4500" at bounding box center [214, 330] width 131 height 17
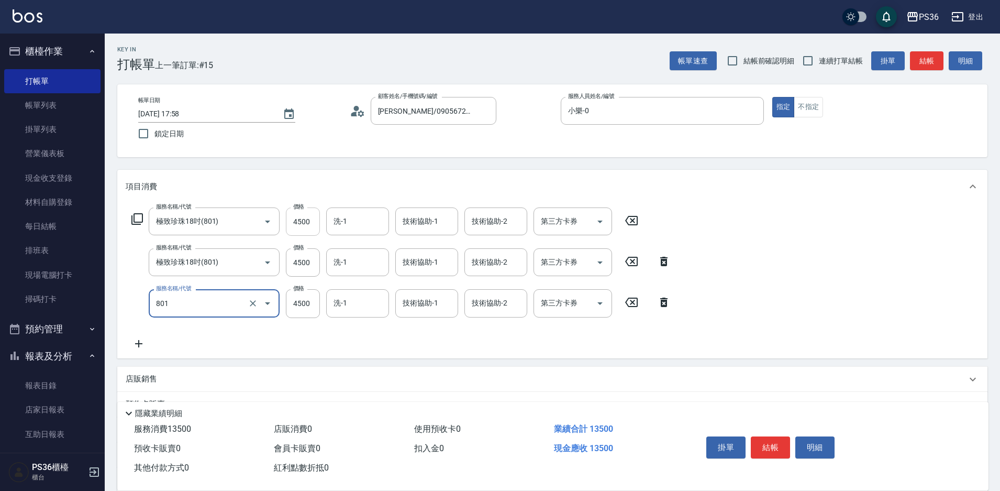
type input "極致珍珠18吋(801)"
click at [314, 219] on input "4500" at bounding box center [303, 221] width 34 height 28
type input "5000"
click at [301, 267] on input "4500" at bounding box center [303, 262] width 34 height 28
type input "5000"
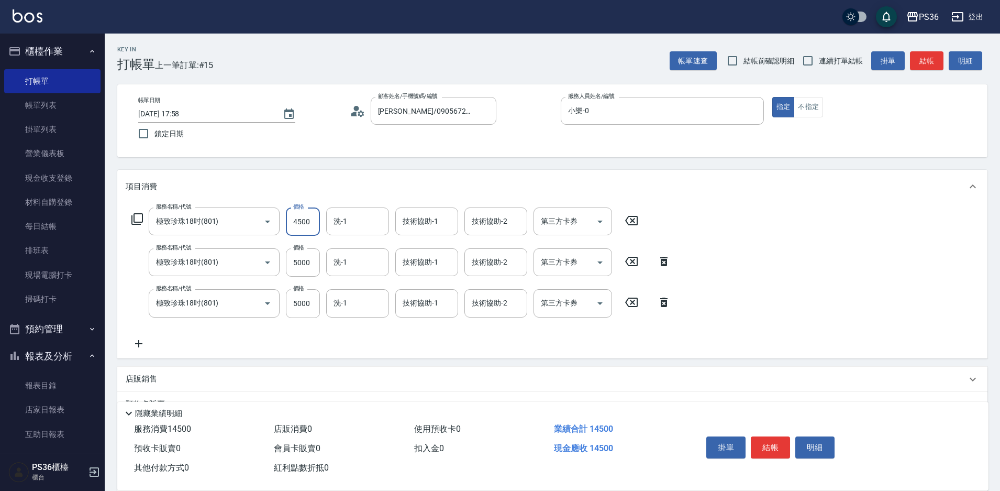
click at [305, 226] on input "4500" at bounding box center [303, 221] width 34 height 28
type input "5000"
click at [769, 440] on button "結帳" at bounding box center [770, 447] width 39 height 22
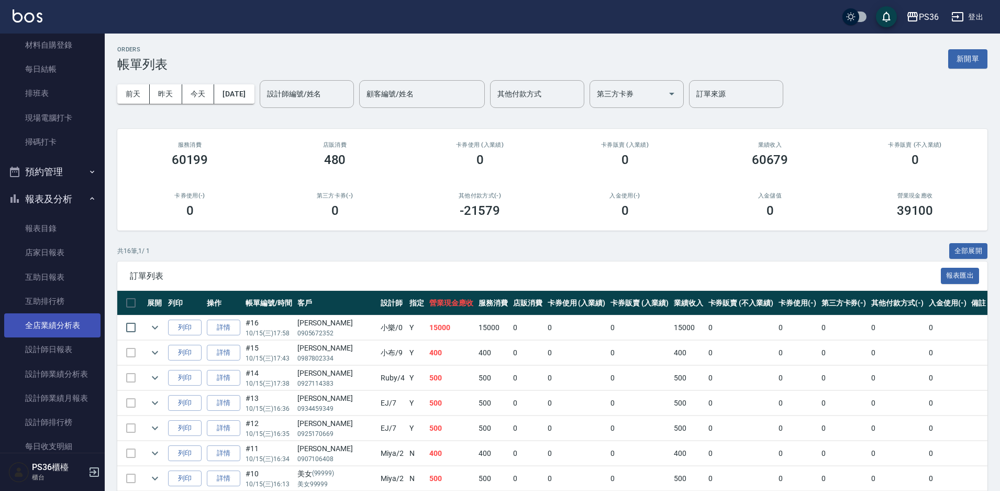
scroll to position [209, 0]
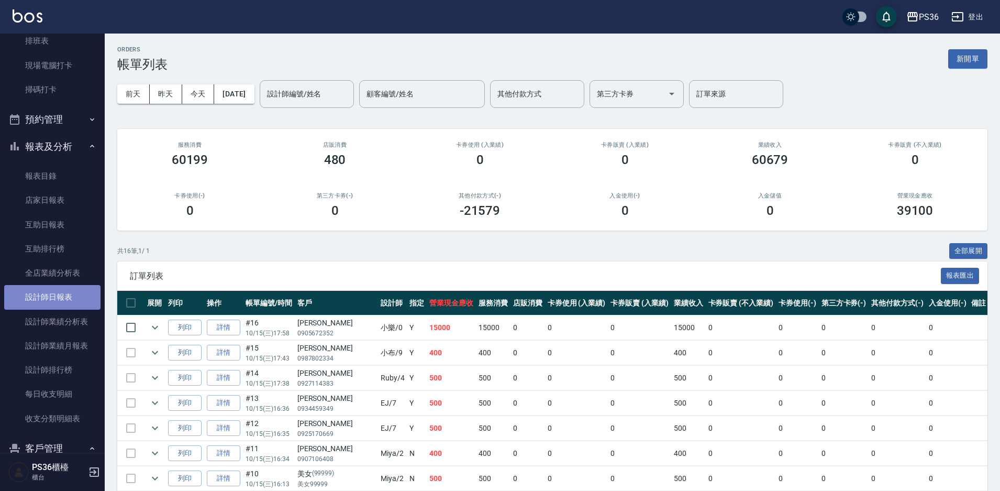
click at [59, 296] on link "設計師日報表" at bounding box center [52, 297] width 96 height 24
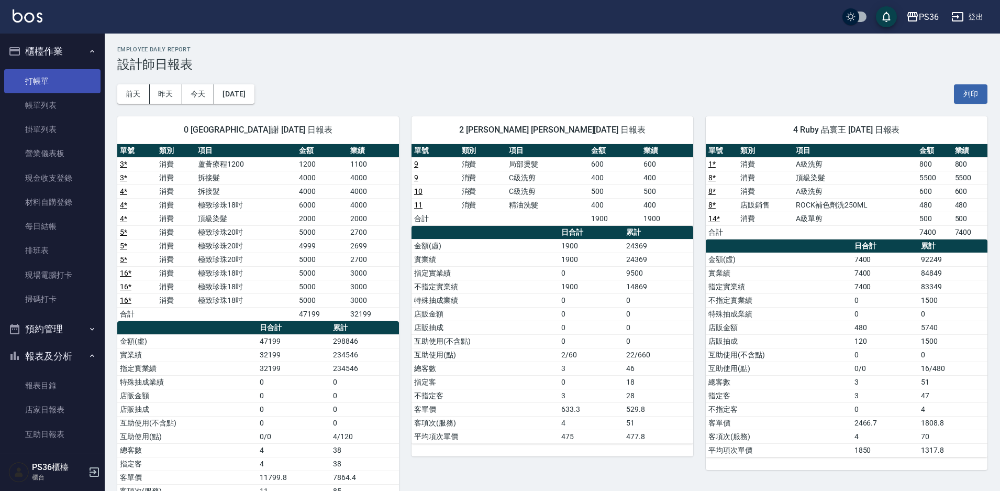
click at [24, 90] on link "打帳單" at bounding box center [52, 81] width 96 height 24
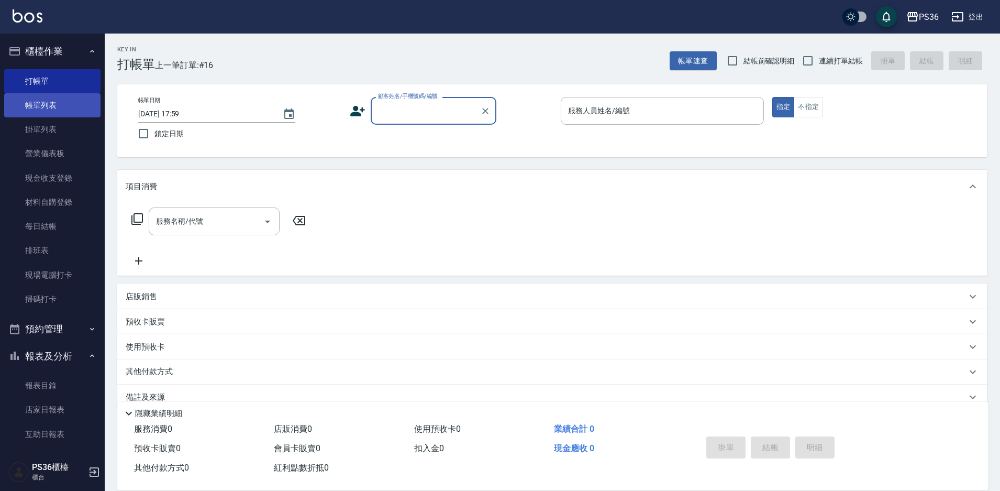
click at [70, 106] on link "帳單列表" at bounding box center [52, 105] width 96 height 24
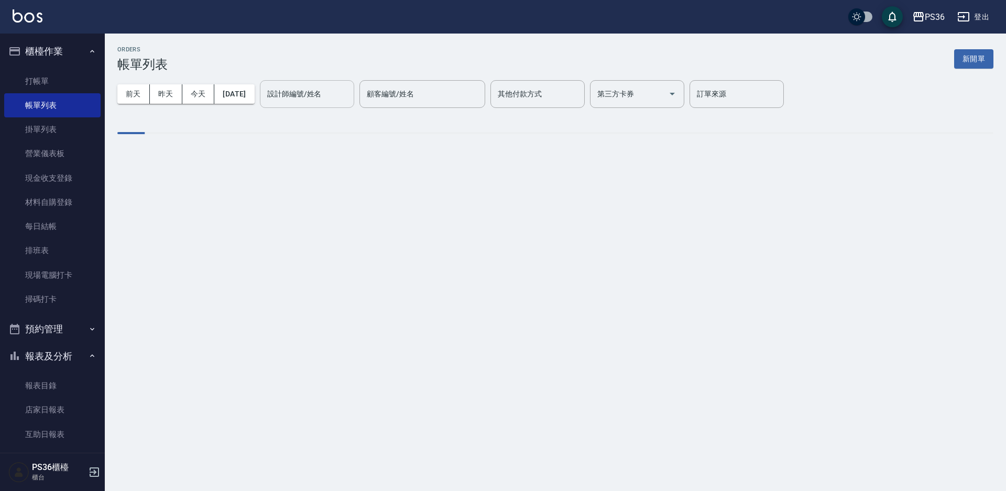
click at [311, 92] on div "設計師編號/姓名 設計師編號/姓名" at bounding box center [307, 94] width 94 height 28
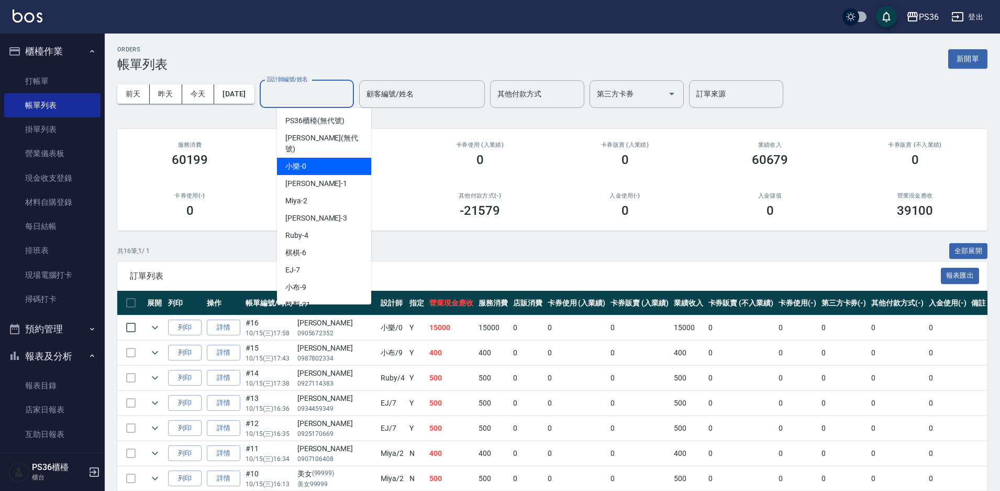
click at [319, 158] on div "小樂 -0" at bounding box center [324, 166] width 94 height 17
type input "小樂-0"
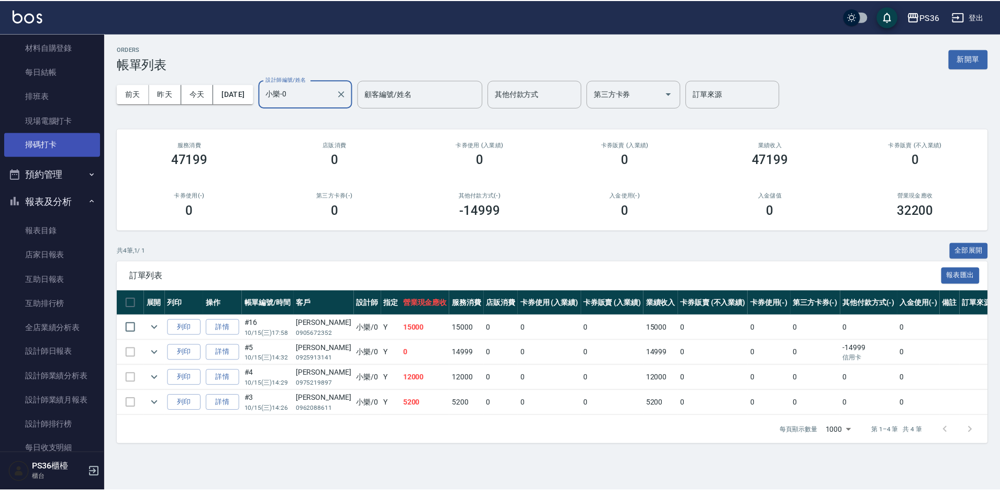
scroll to position [157, 0]
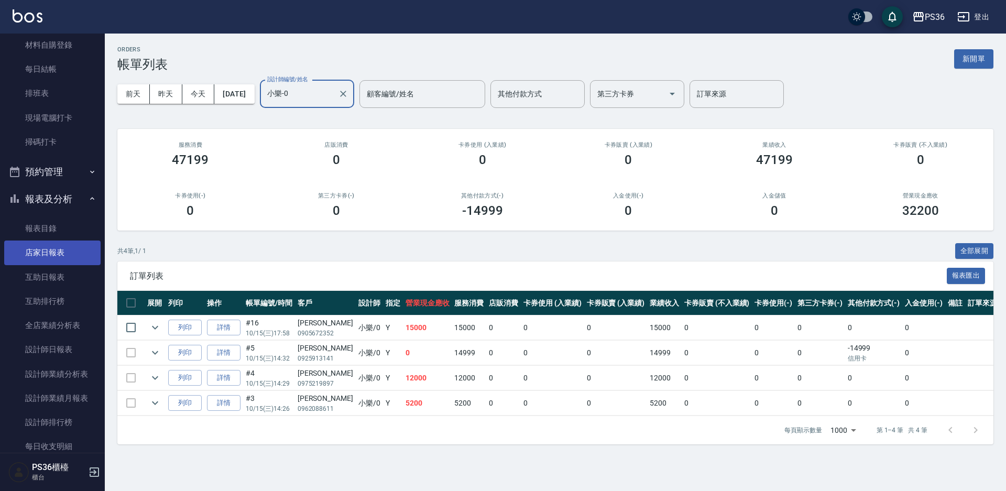
click at [53, 259] on link "店家日報表" at bounding box center [52, 252] width 96 height 24
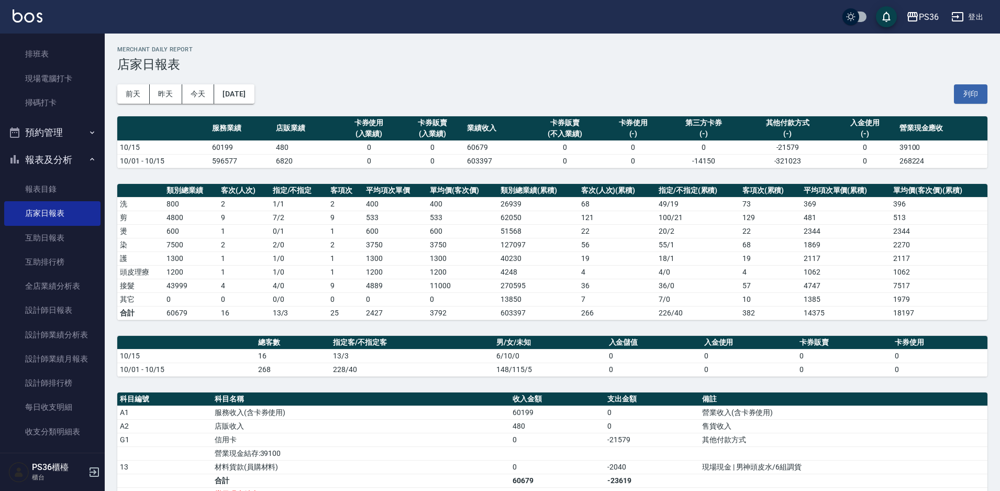
scroll to position [262, 0]
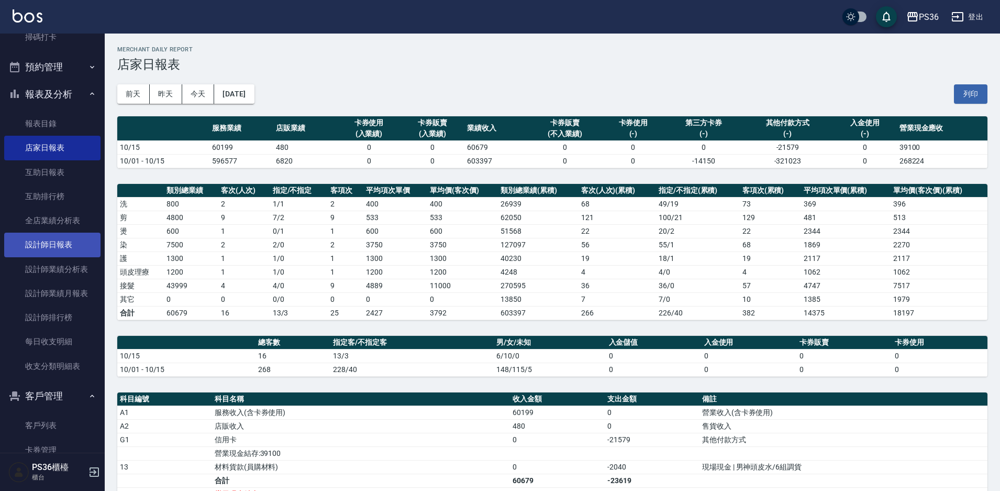
click at [63, 250] on link "設計師日報表" at bounding box center [52, 245] width 96 height 24
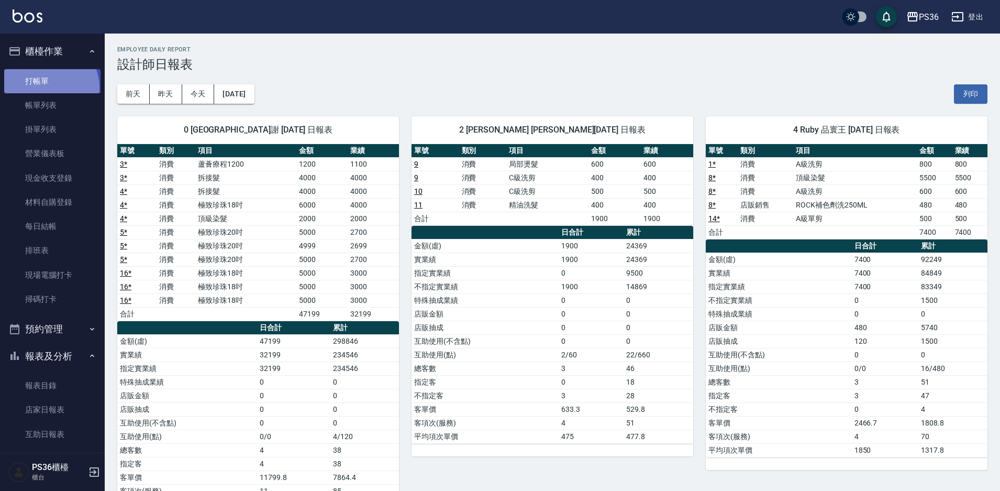
click at [43, 87] on link "打帳單" at bounding box center [52, 81] width 96 height 24
